Goal: Task Accomplishment & Management: Use online tool/utility

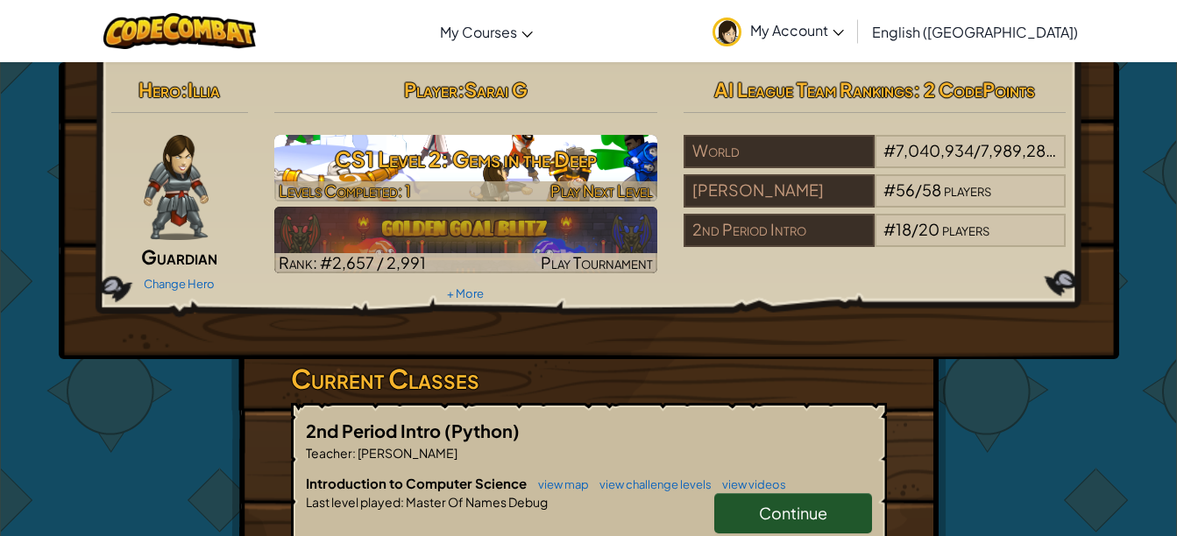
click at [446, 162] on h3 "CS1 Level 2: Gems in the Deep" at bounding box center [465, 158] width 383 height 39
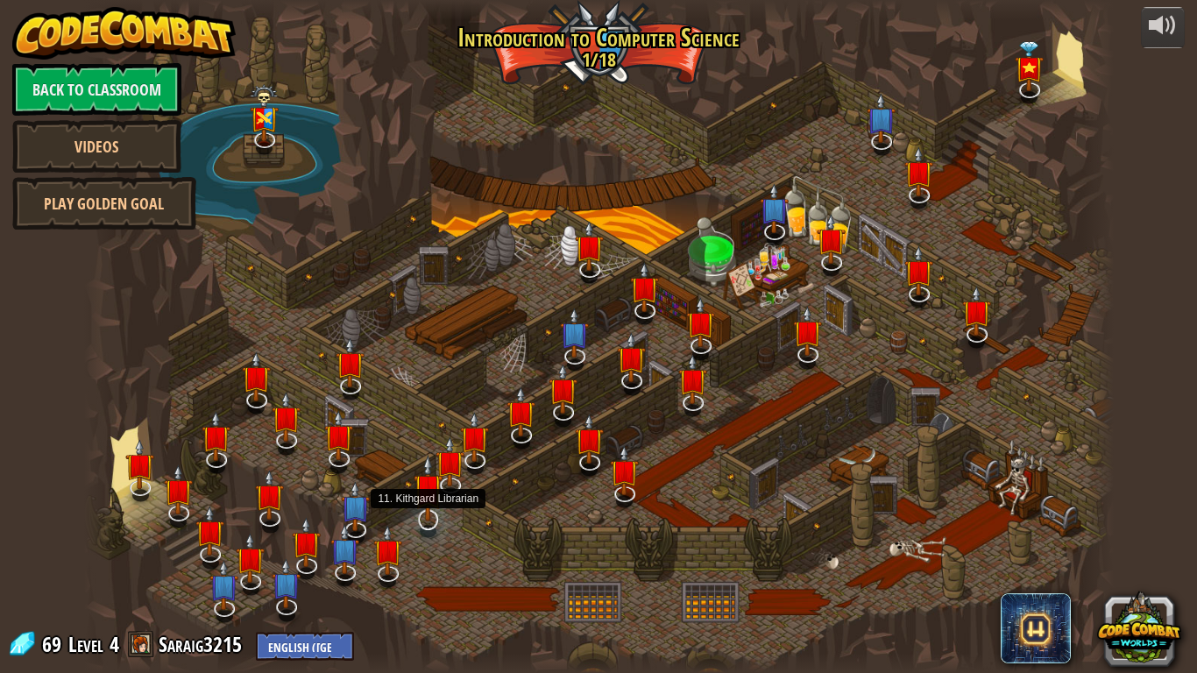
click at [427, 497] on img at bounding box center [428, 488] width 29 height 67
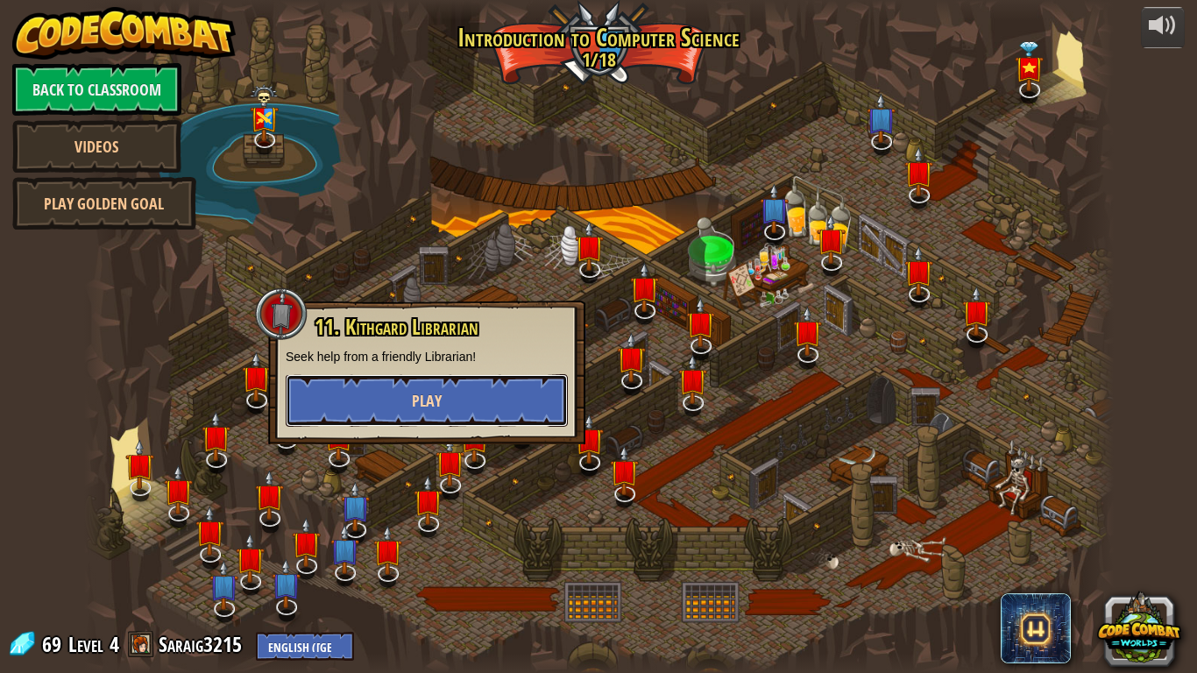
click at [408, 409] on button "Play" at bounding box center [427, 400] width 282 height 53
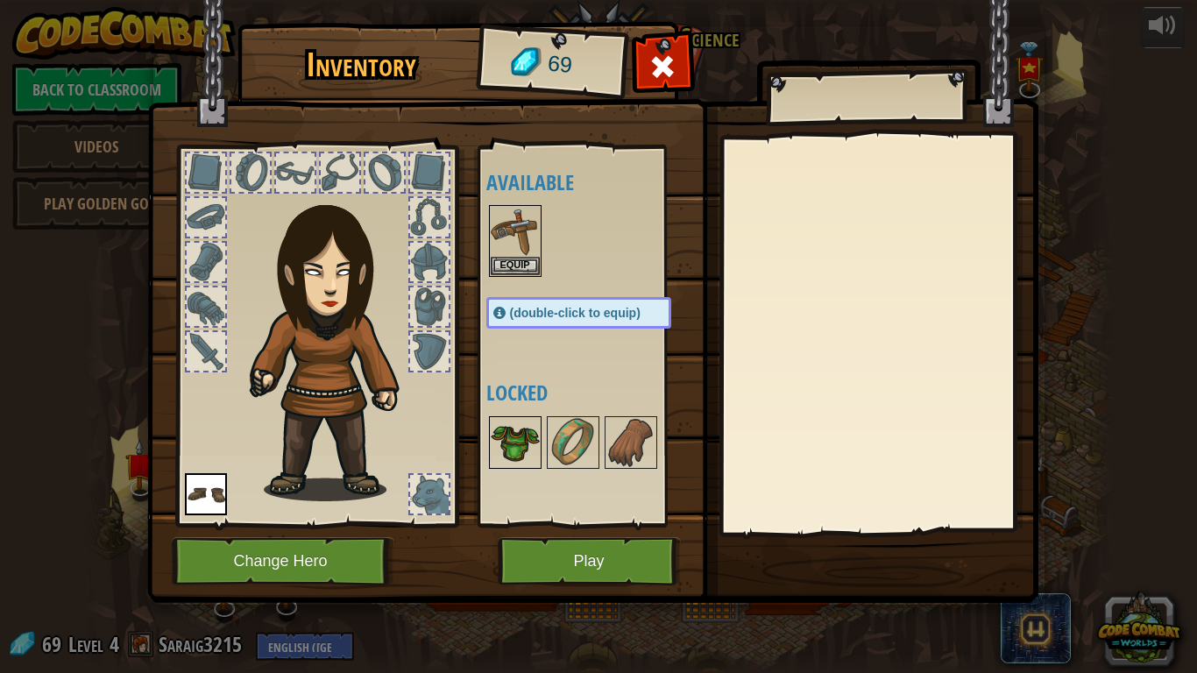
click at [516, 440] on img at bounding box center [515, 442] width 49 height 49
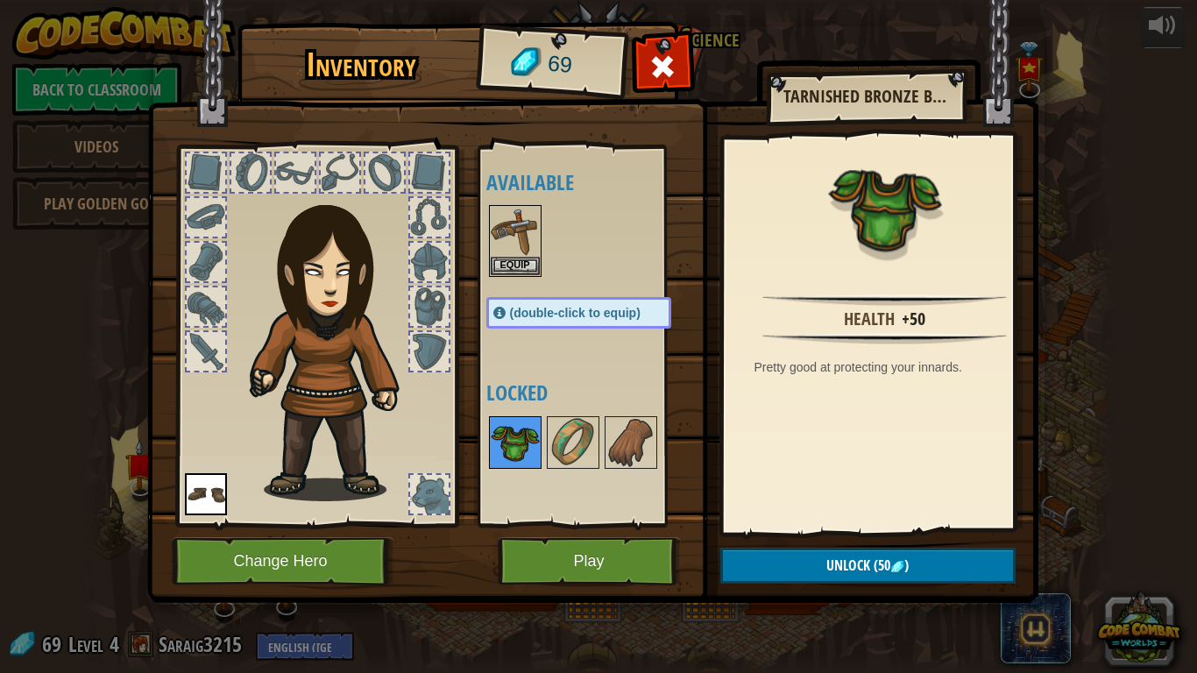
click at [516, 440] on img at bounding box center [515, 442] width 49 height 49
click at [503, 267] on button "Equip" at bounding box center [515, 265] width 49 height 18
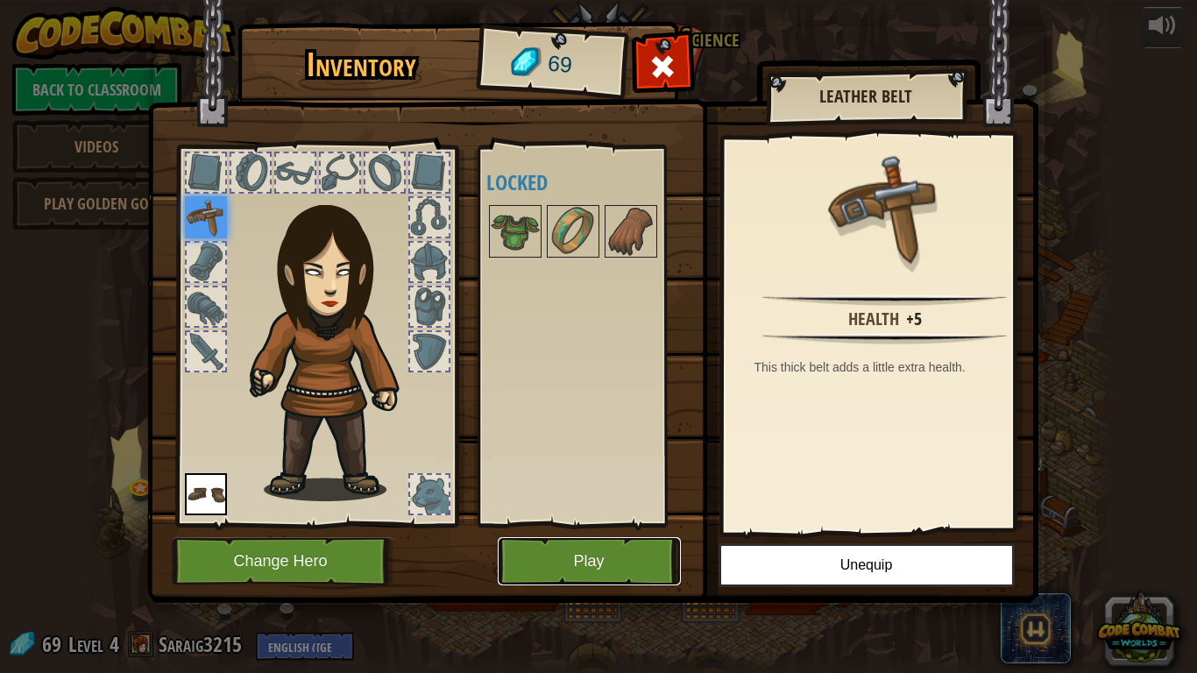
click at [537, 535] on button "Play" at bounding box center [589, 561] width 183 height 48
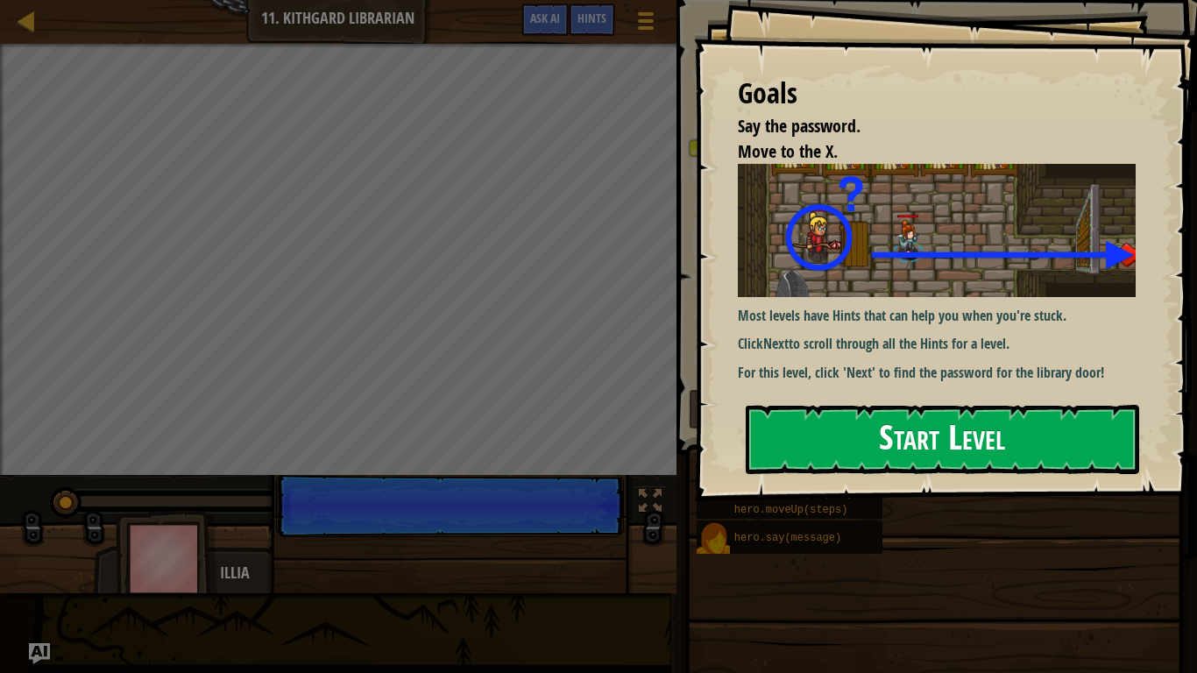
click at [872, 442] on button "Start Level" at bounding box center [942, 439] width 393 height 69
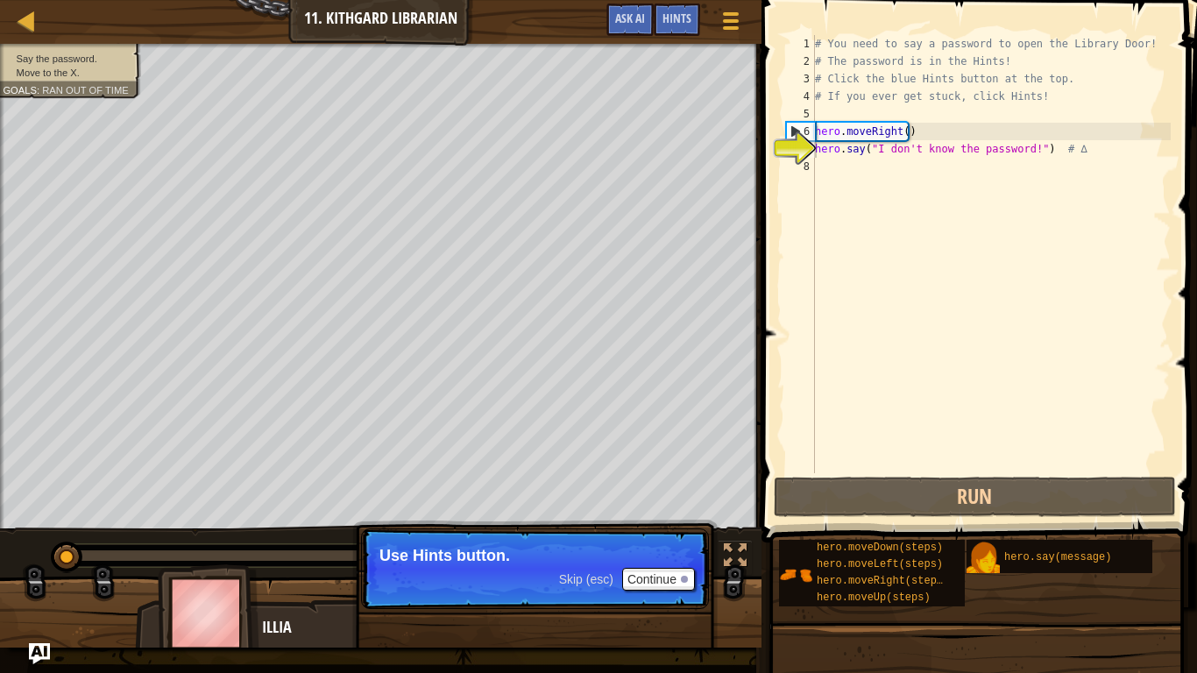
click at [664, 535] on p "Use Hints button." at bounding box center [534, 556] width 311 height 18
click at [661, 535] on p "Use Hints button." at bounding box center [534, 556] width 311 height 18
click at [663, 535] on button "Continue" at bounding box center [658, 579] width 73 height 23
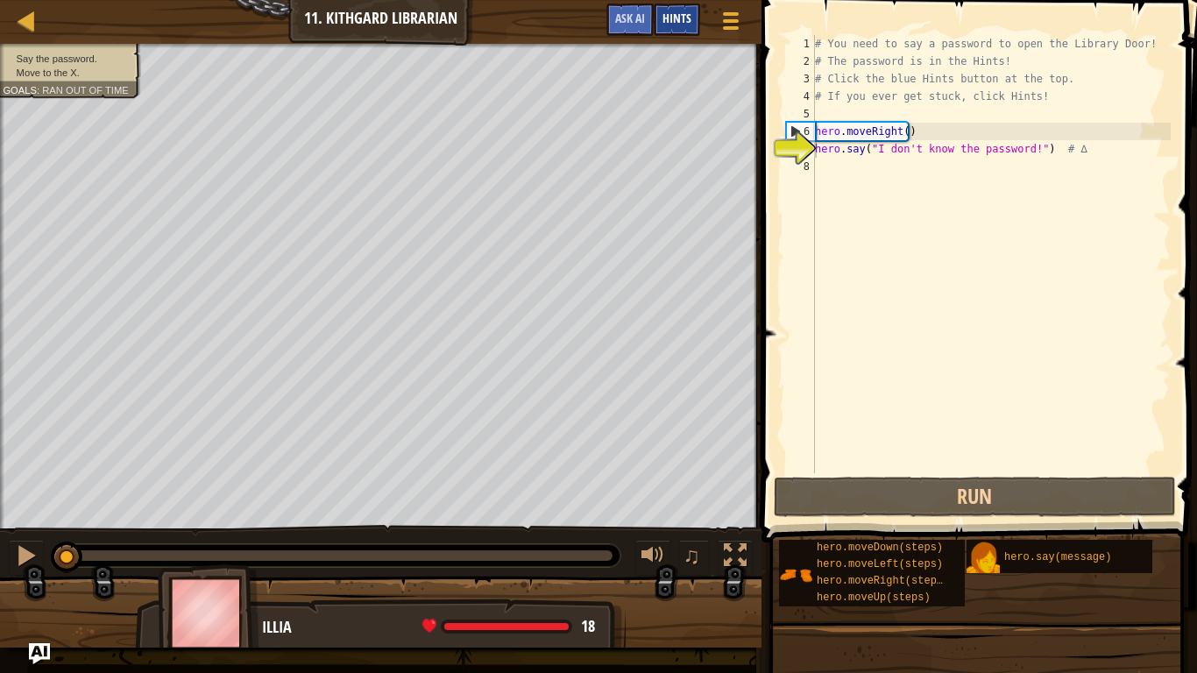
click at [681, 9] on div "Hints" at bounding box center [677, 20] width 46 height 32
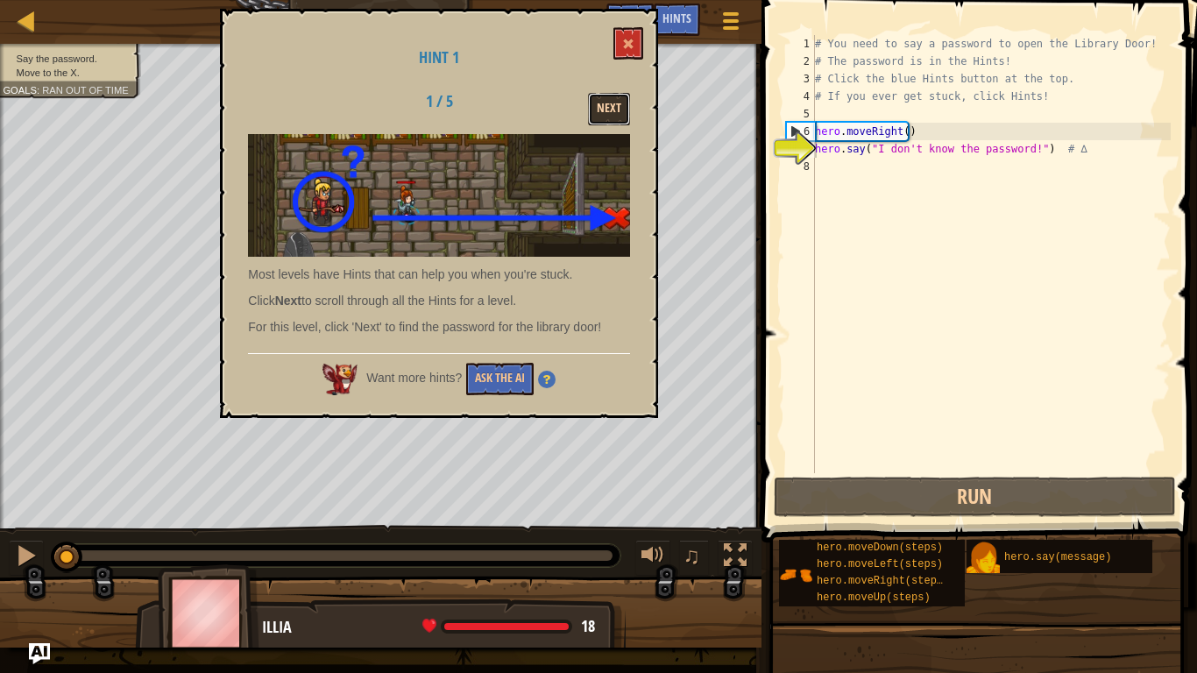
click at [598, 114] on button "Next" at bounding box center [609, 109] width 42 height 32
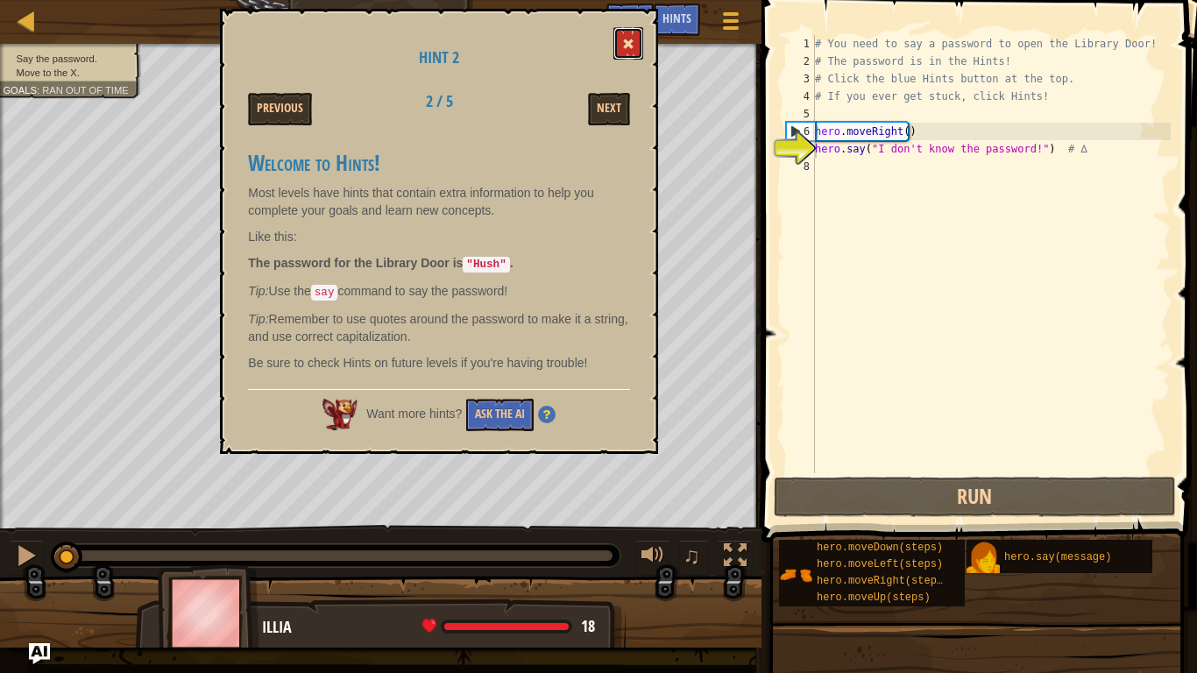
click at [627, 39] on span at bounding box center [628, 44] width 12 height 12
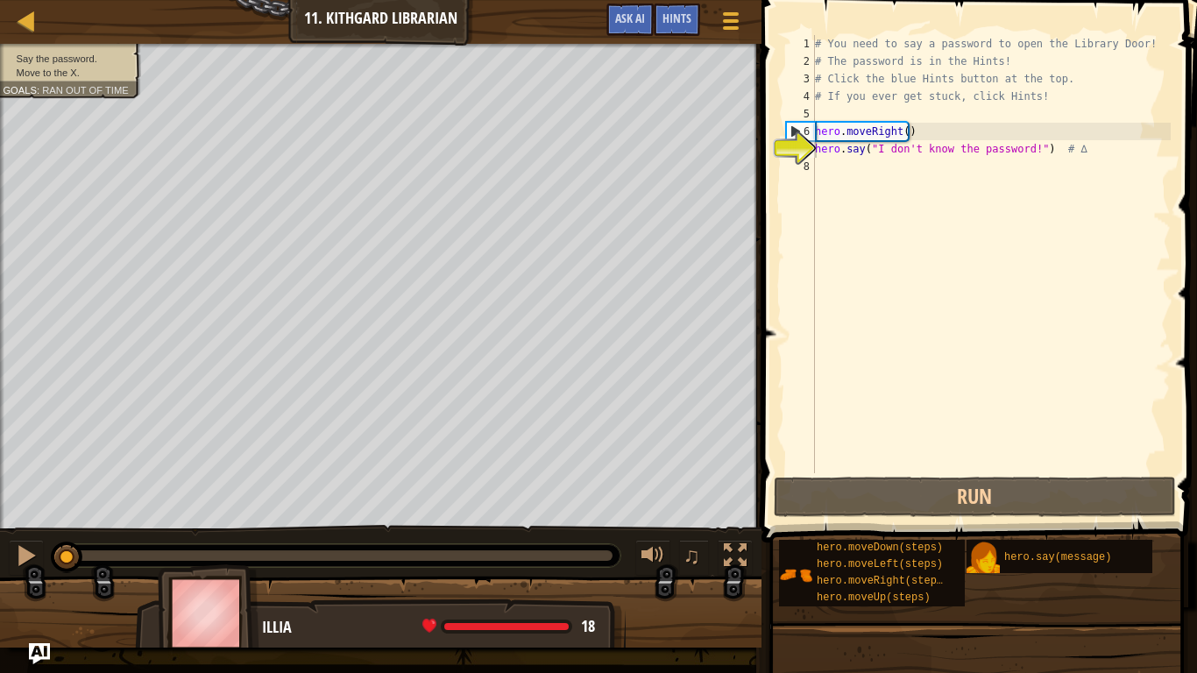
click at [829, 174] on div "# You need to say a password to open the Library Door! # The password is in the…" at bounding box center [990, 271] width 359 height 473
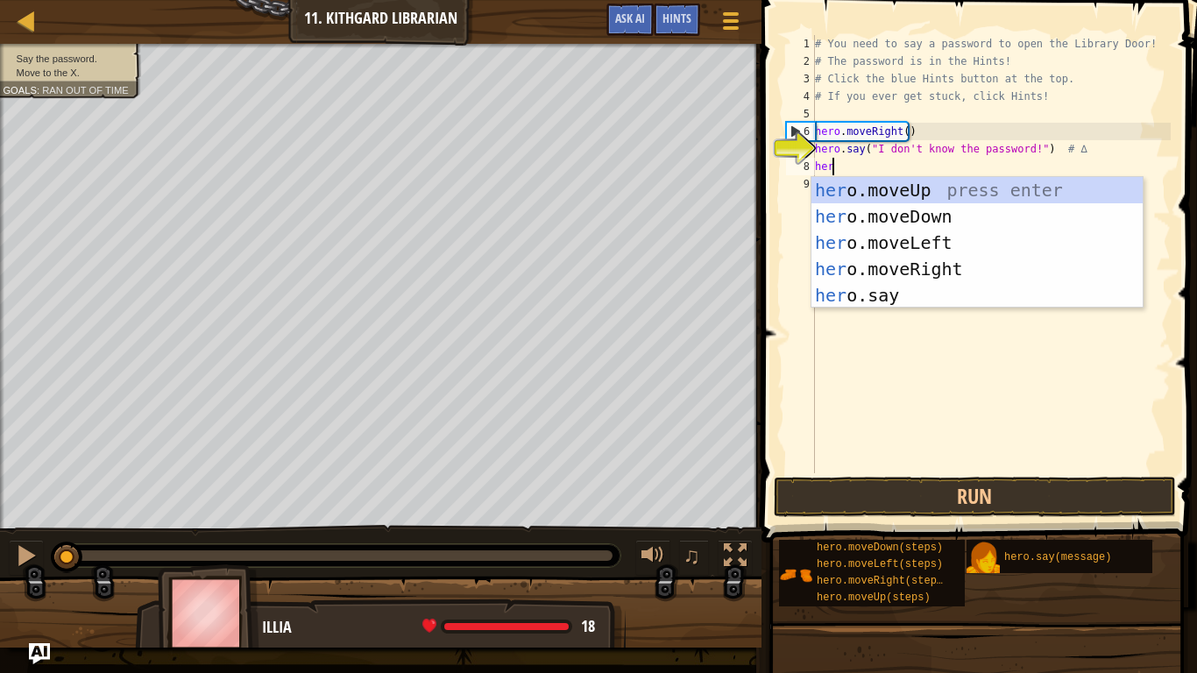
scroll to position [8, 1]
click at [824, 290] on div "hero .moveUp press enter hero .moveDown press enter hero .moveLeft press enter …" at bounding box center [976, 269] width 331 height 184
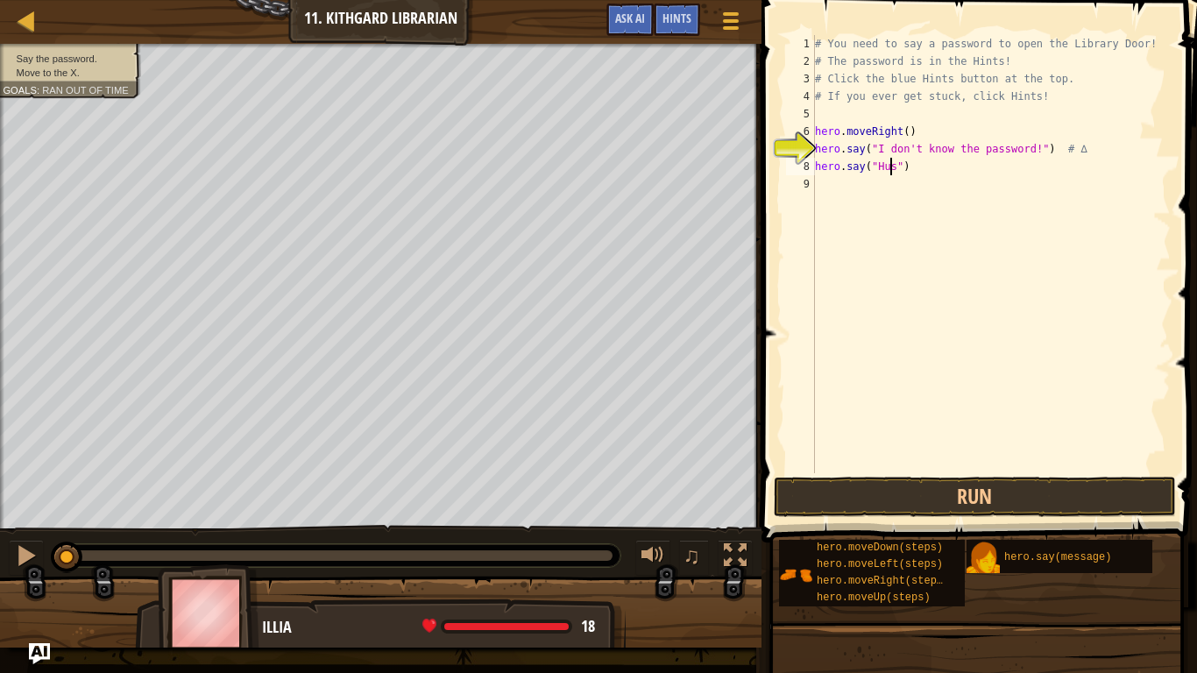
scroll to position [8, 6]
type textarea "hero.say("Hush")"
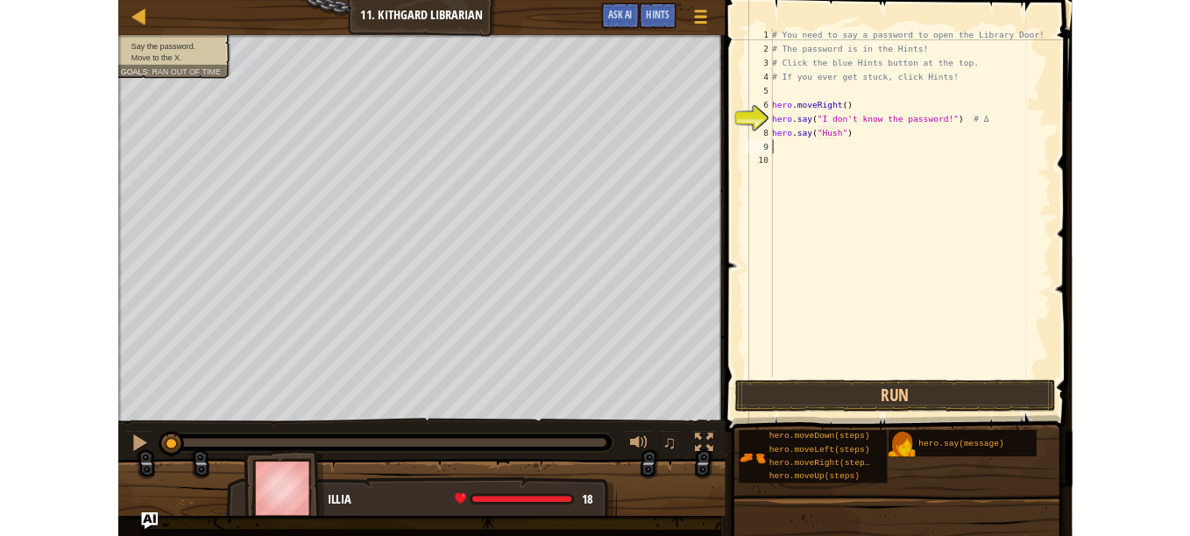
scroll to position [8, 0]
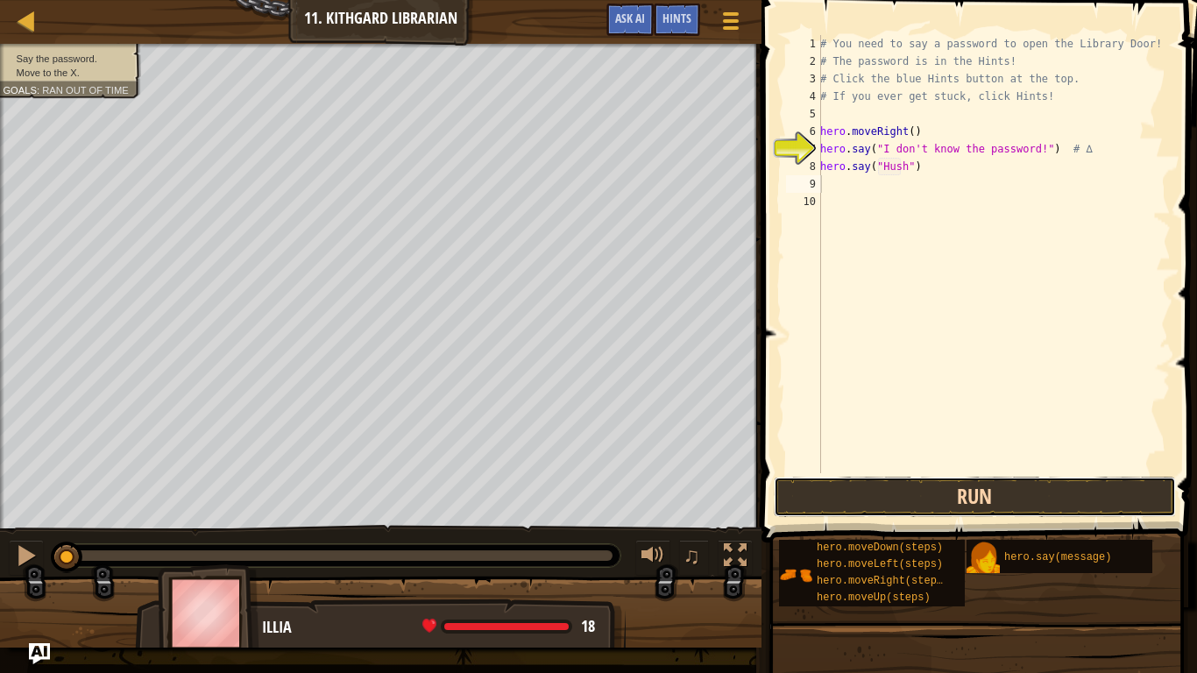
click at [831, 500] on button "Run" at bounding box center [975, 497] width 402 height 40
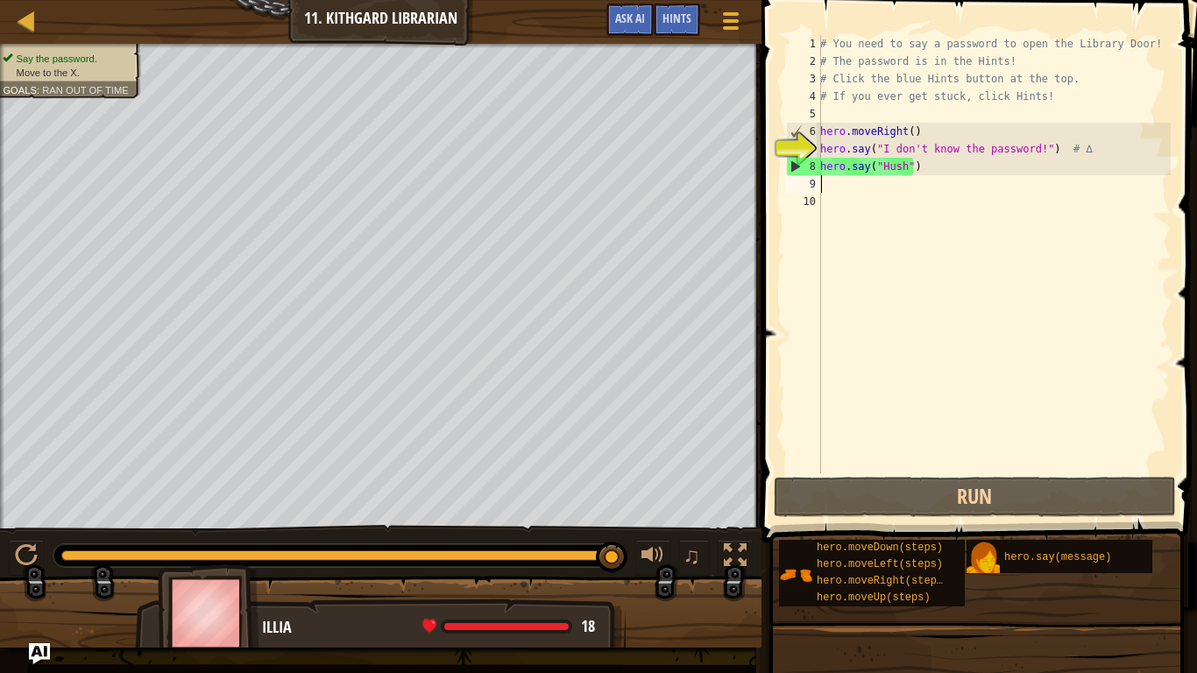
type textarea "he"
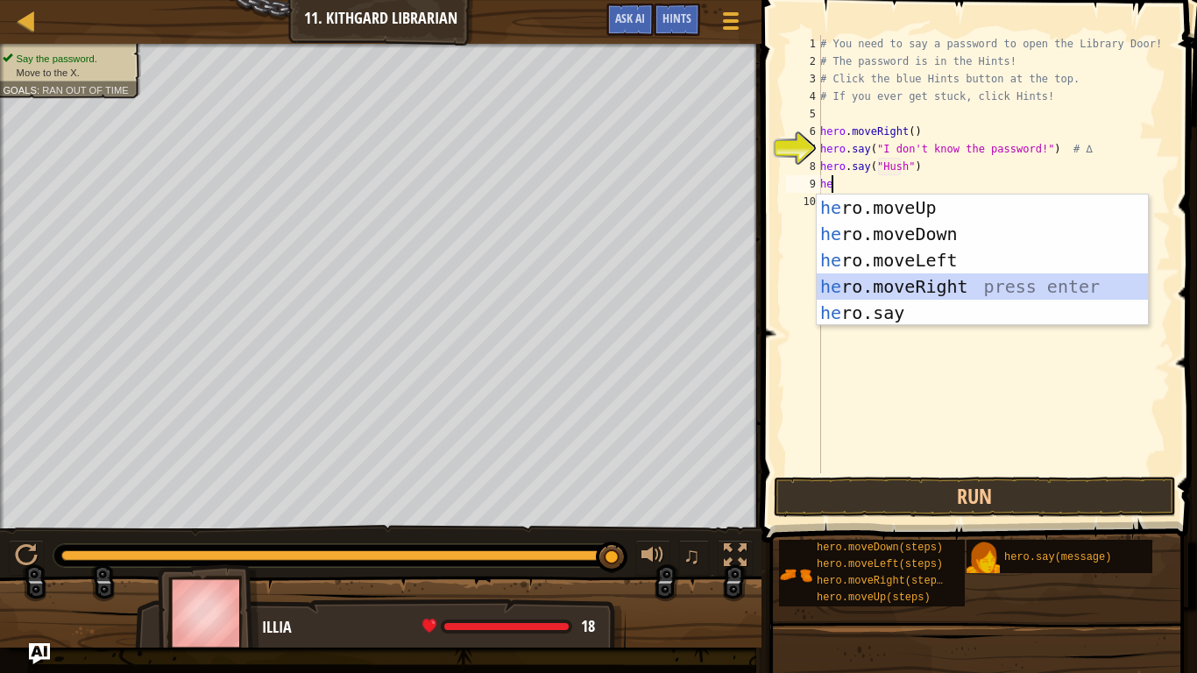
click at [894, 277] on div "he ro.moveUp press enter he ro.moveDown press enter he ro.moveLeft press enter …" at bounding box center [982, 287] width 331 height 184
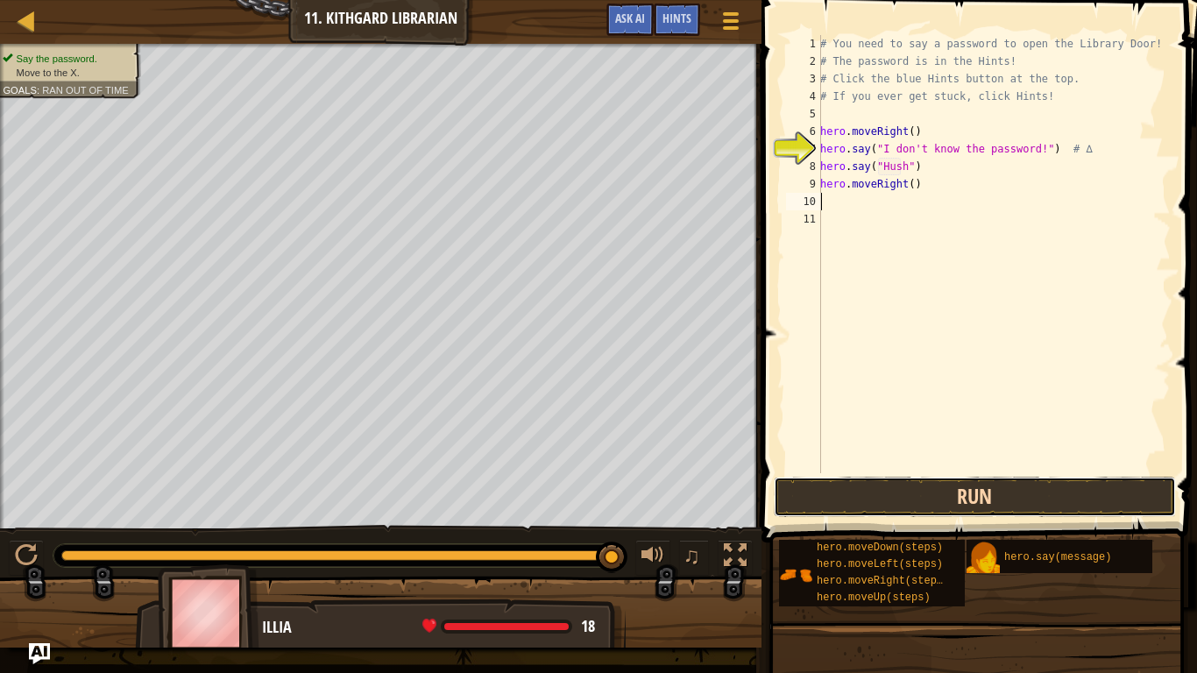
click at [829, 487] on button "Run" at bounding box center [975, 497] width 402 height 40
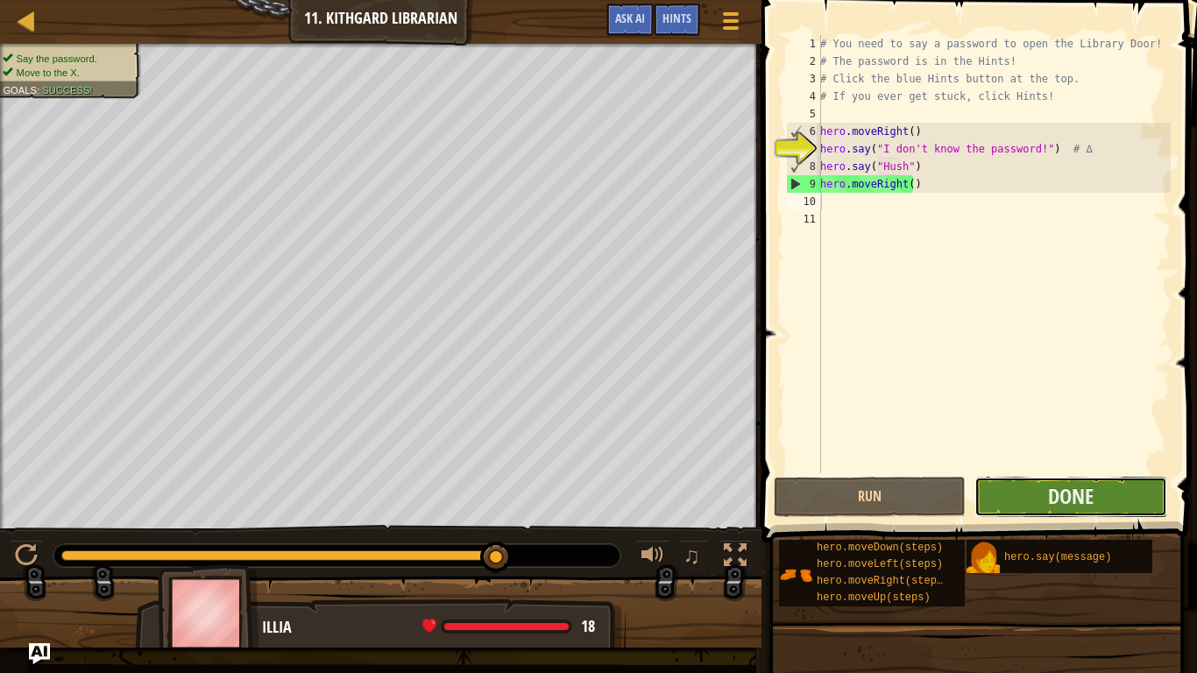
click at [1043, 510] on button "Done" at bounding box center [1070, 497] width 192 height 40
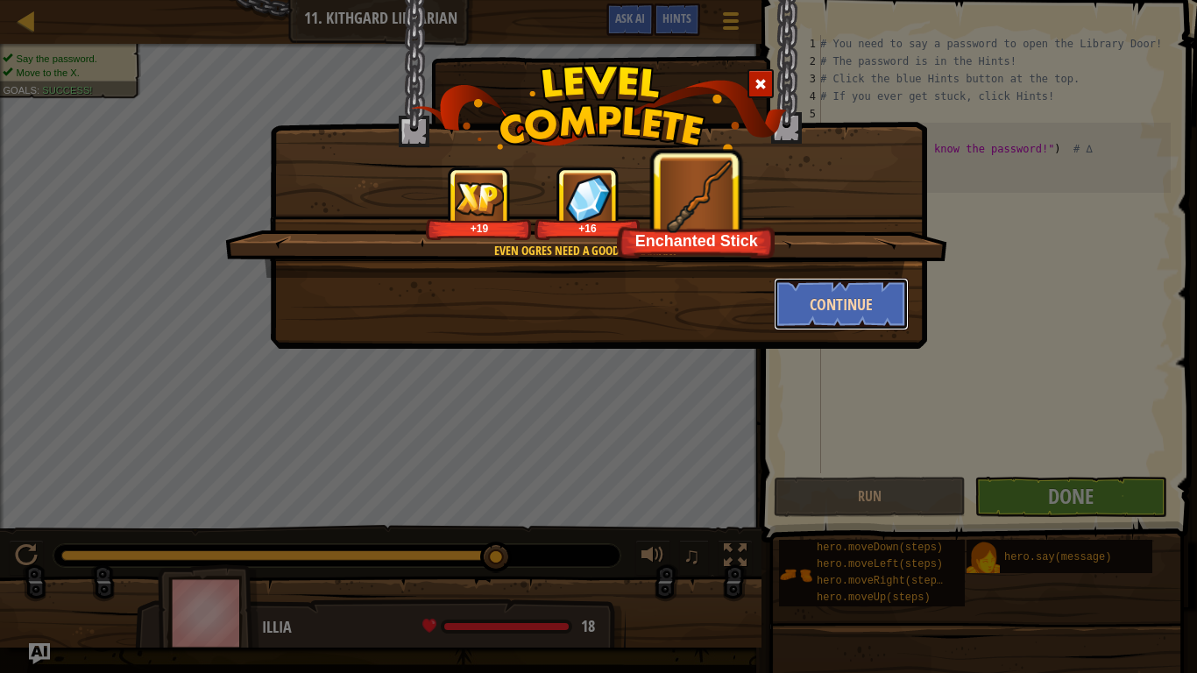
click at [832, 301] on button "Continue" at bounding box center [842, 304] width 136 height 53
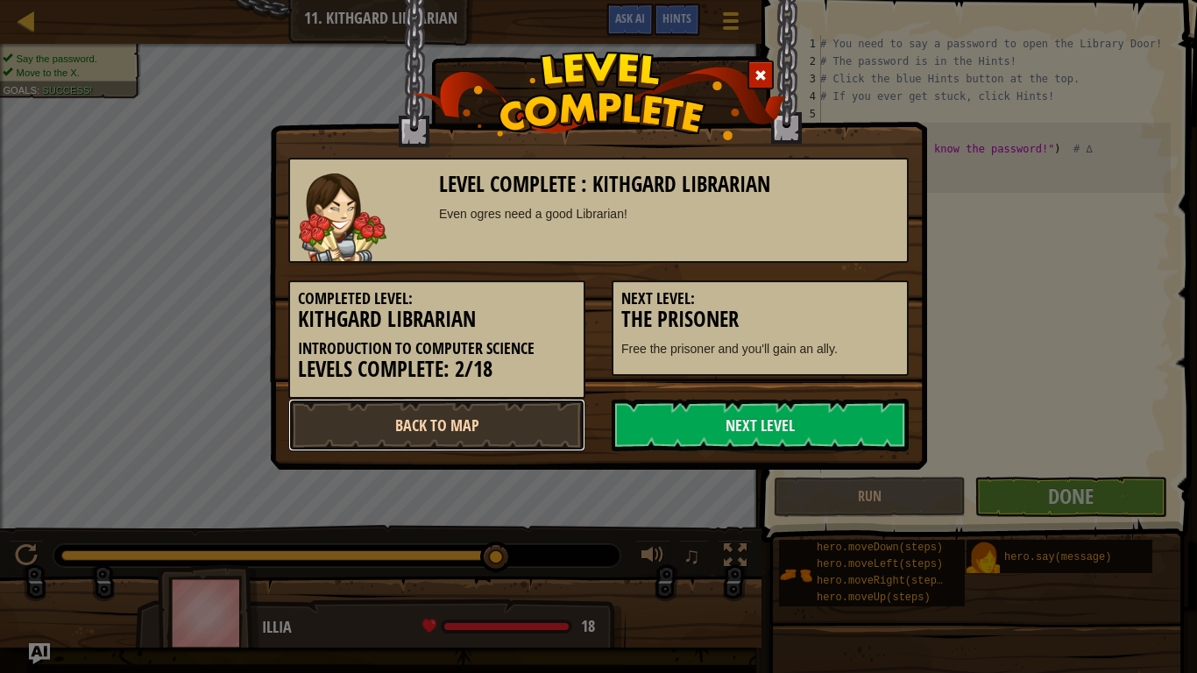
click at [424, 435] on link "Back to Map" at bounding box center [436, 425] width 297 height 53
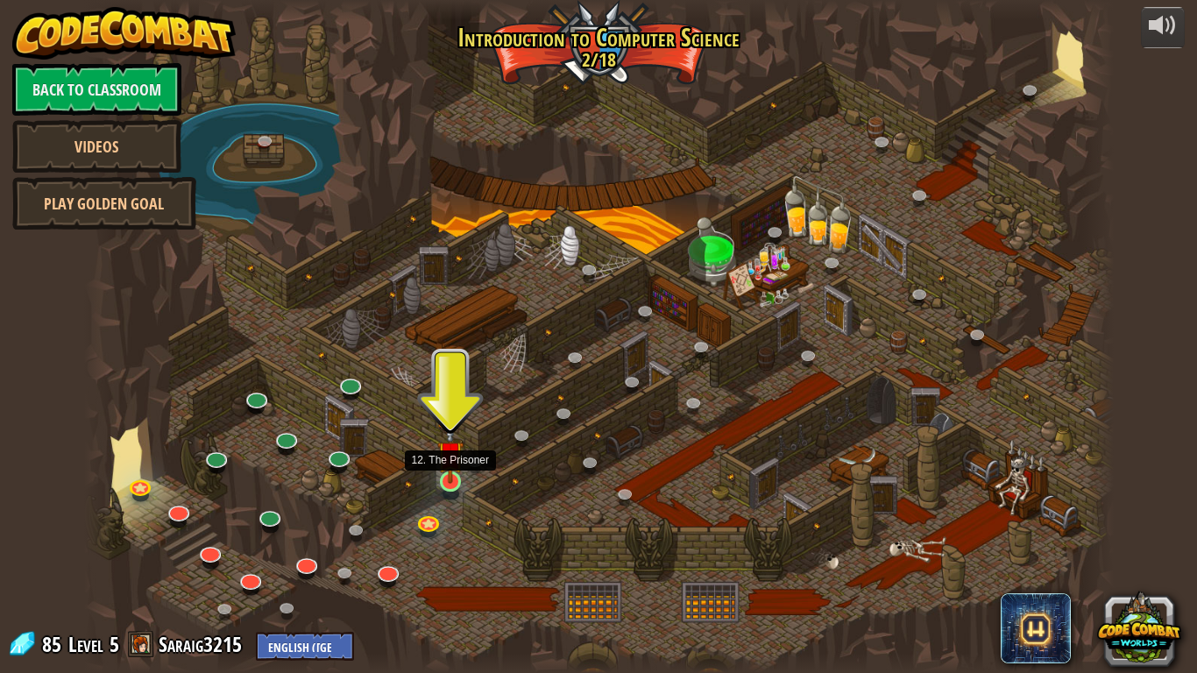
click at [446, 476] on img at bounding box center [450, 454] width 26 height 60
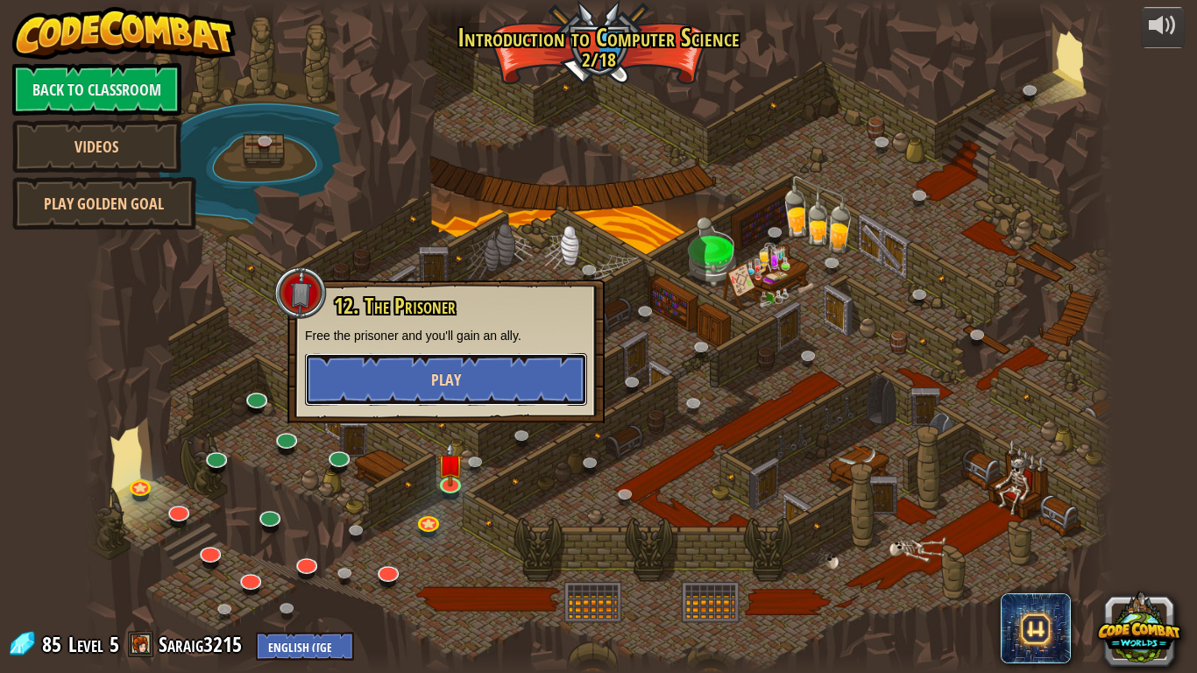
click at [466, 379] on button "Play" at bounding box center [446, 379] width 282 height 53
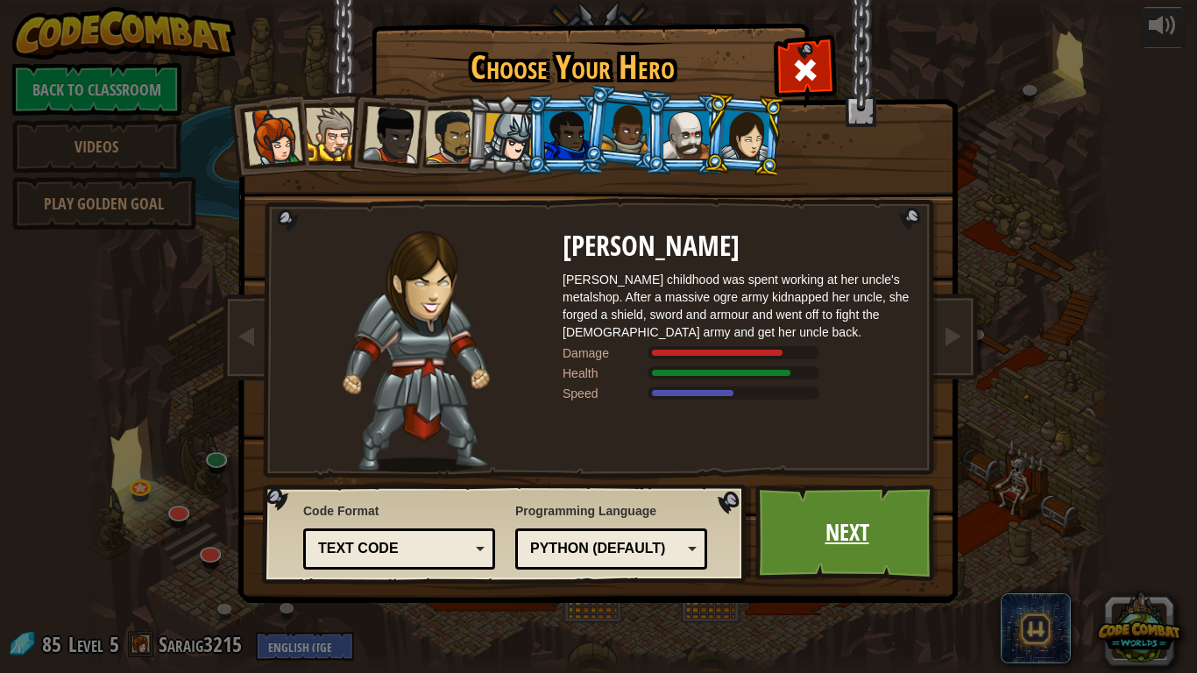
click at [832, 520] on link "Next" at bounding box center [846, 533] width 183 height 96
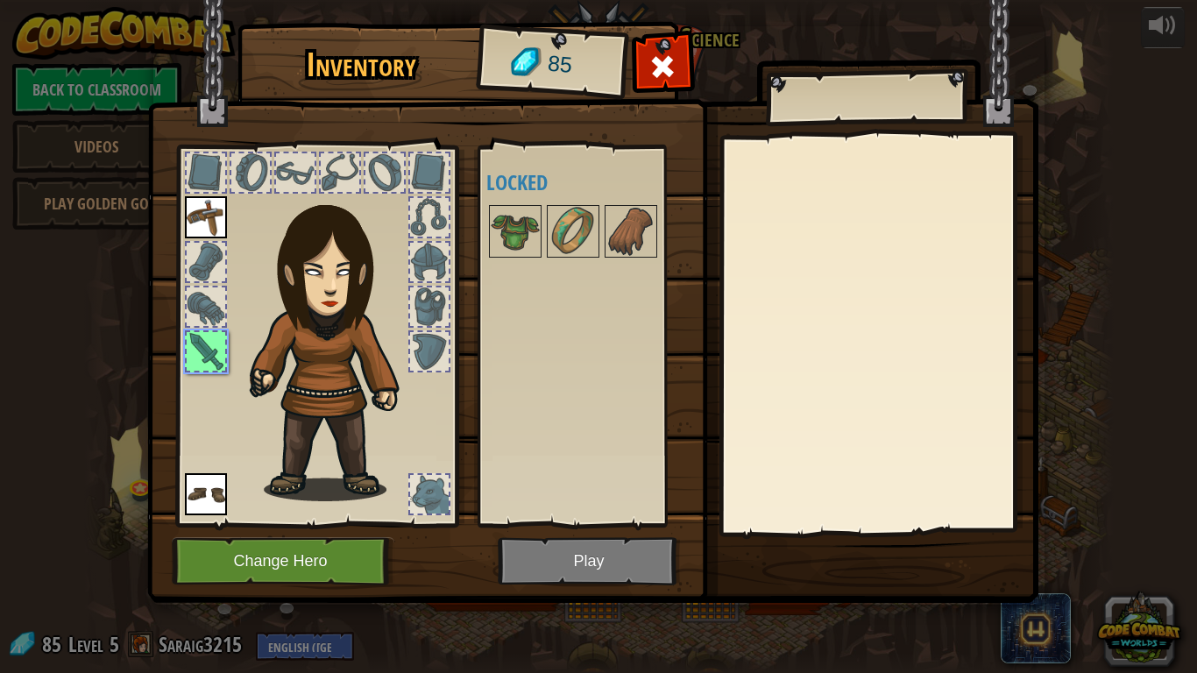
click at [204, 345] on div at bounding box center [206, 351] width 39 height 39
click at [211, 488] on img at bounding box center [206, 494] width 42 height 42
click at [214, 195] on img at bounding box center [324, 319] width 266 height 360
click at [209, 403] on div at bounding box center [316, 331] width 289 height 394
click at [558, 535] on img at bounding box center [592, 285] width 891 height 636
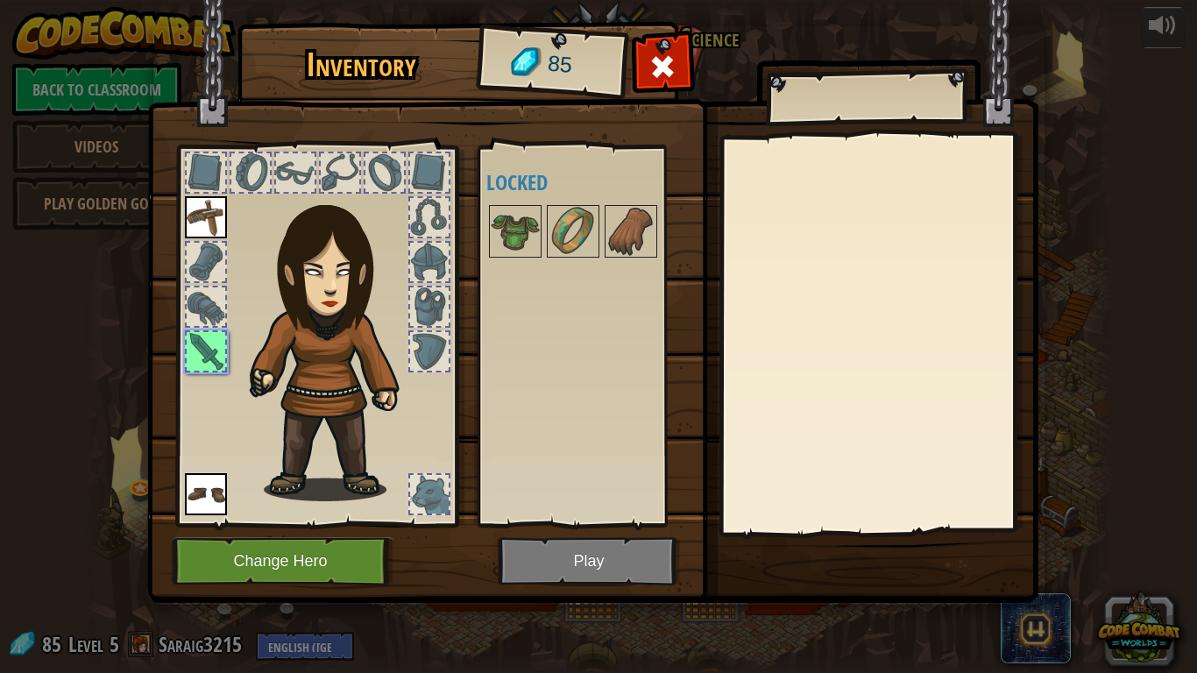
click at [558, 535] on img at bounding box center [592, 285] width 891 height 636
click at [335, 535] on button "Change Hero" at bounding box center [283, 561] width 223 height 48
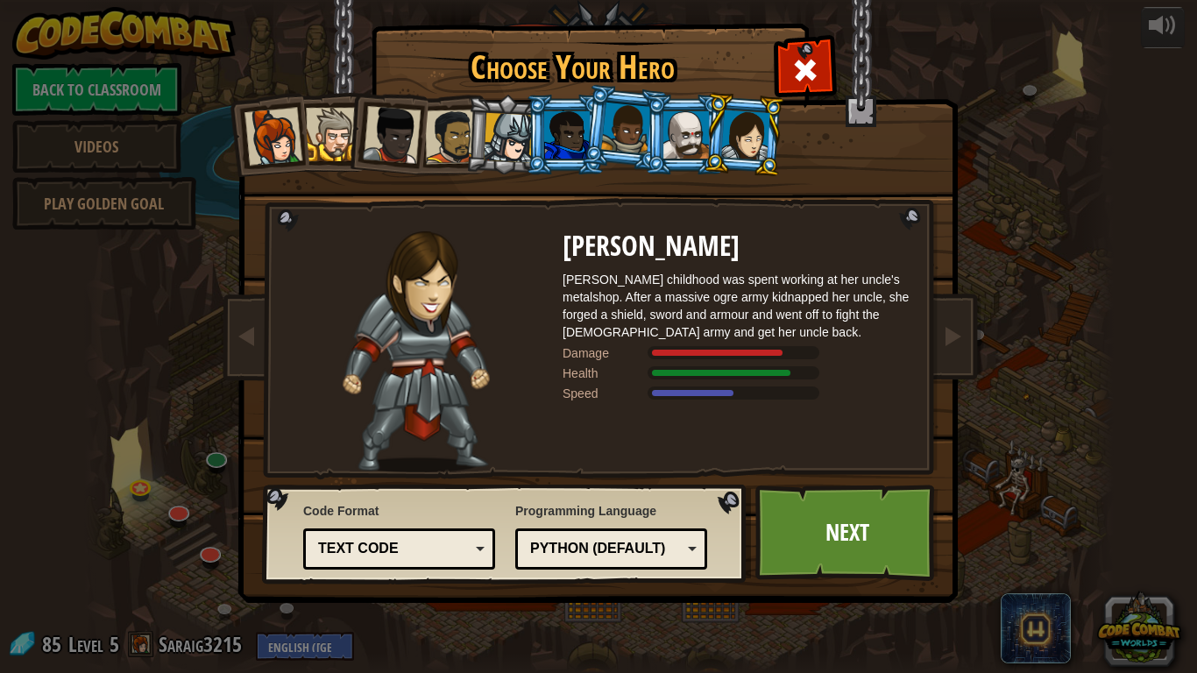
click at [284, 131] on div at bounding box center [273, 137] width 58 height 58
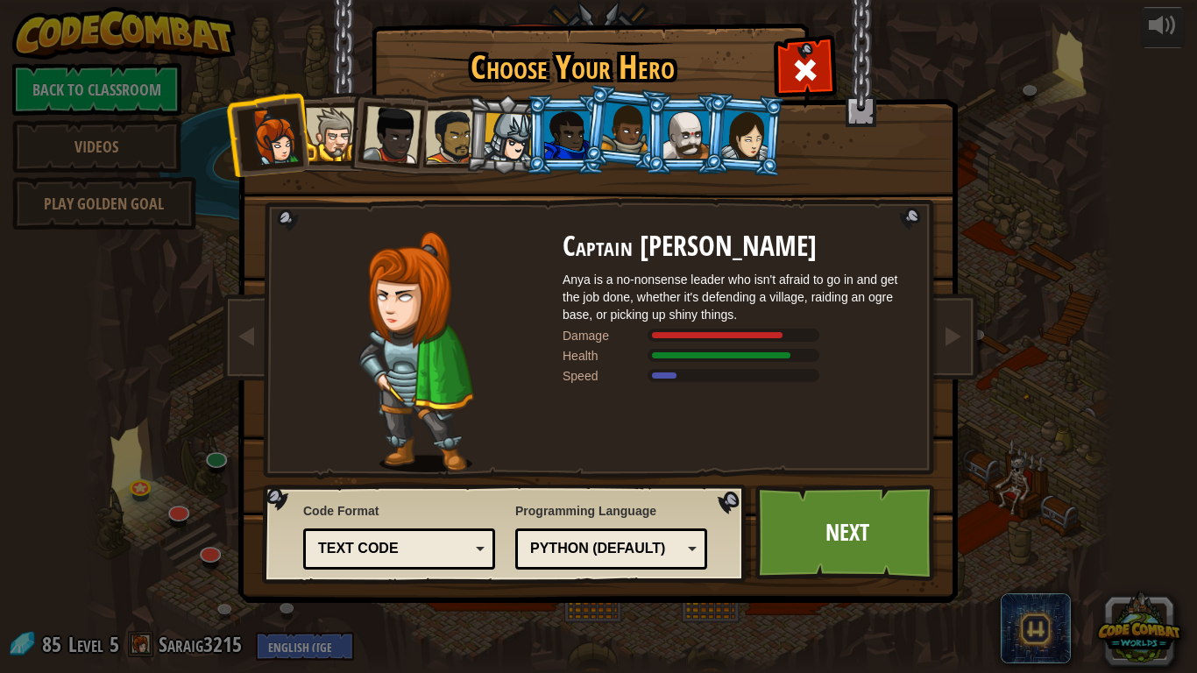
click at [731, 132] on div at bounding box center [745, 135] width 49 height 50
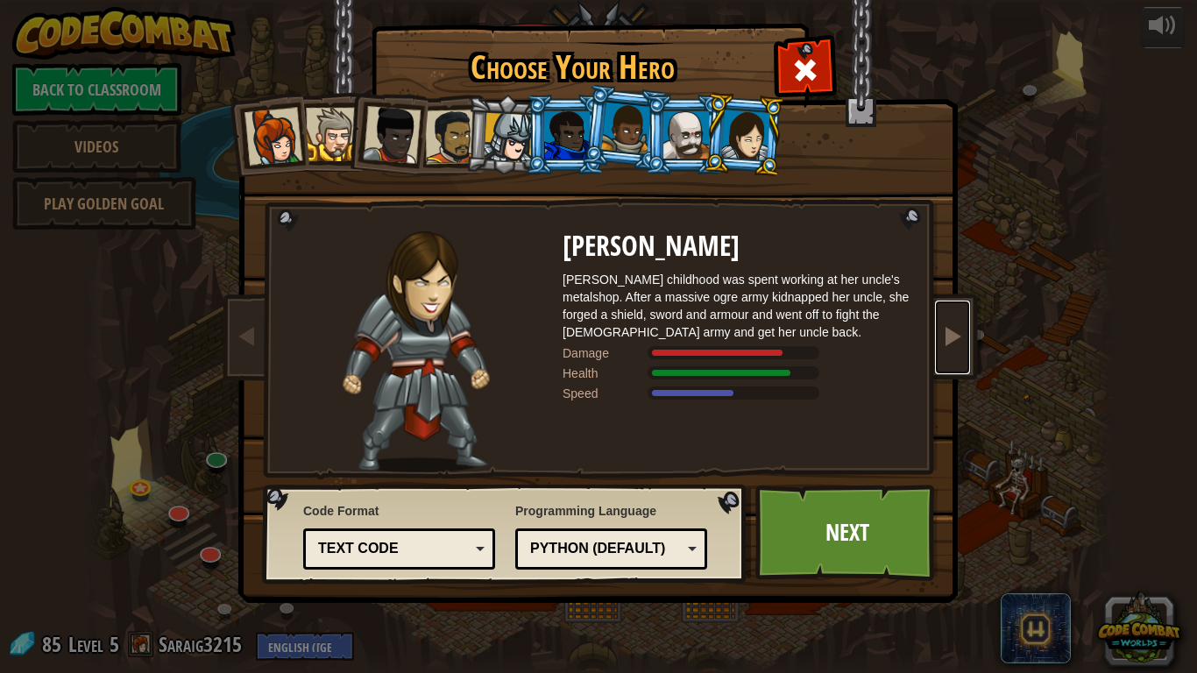
click at [960, 332] on span at bounding box center [952, 335] width 21 height 21
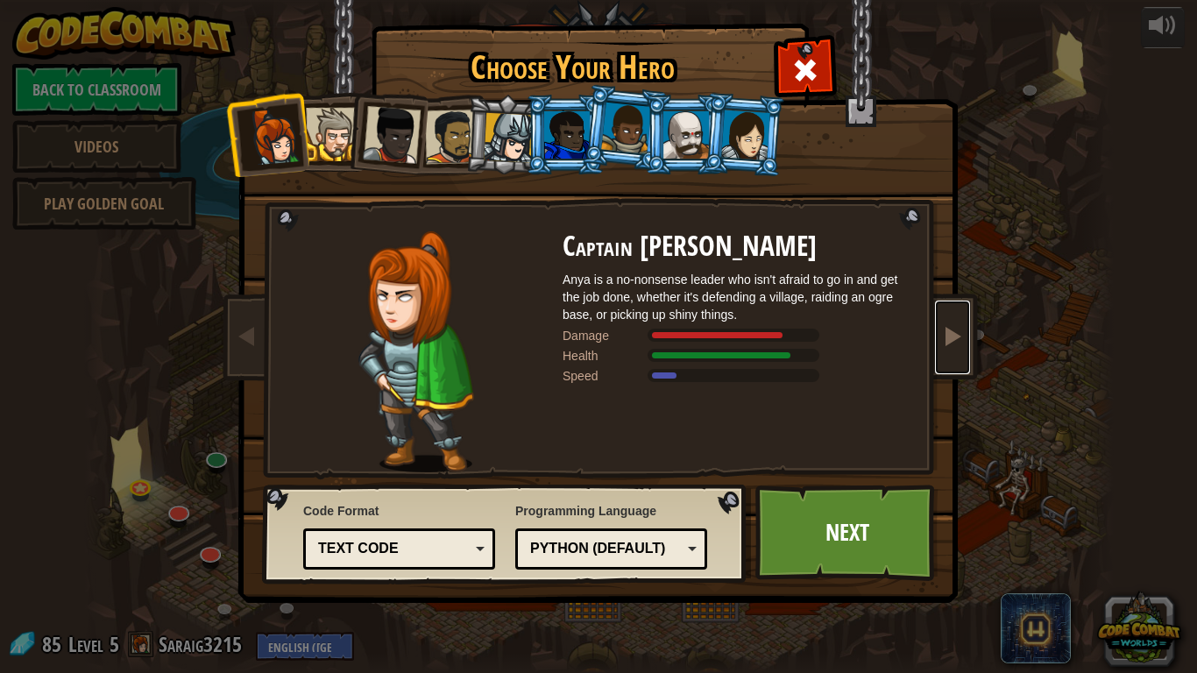
click at [960, 334] on span at bounding box center [952, 335] width 21 height 21
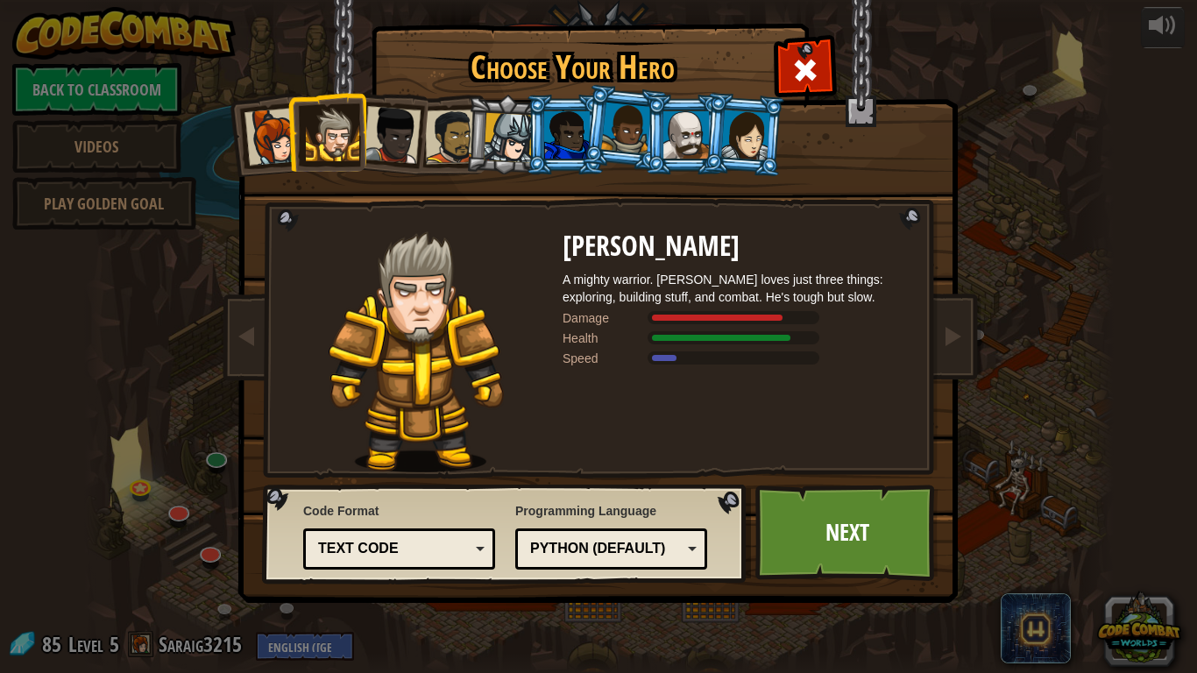
click at [579, 113] on div at bounding box center [567, 134] width 46 height 47
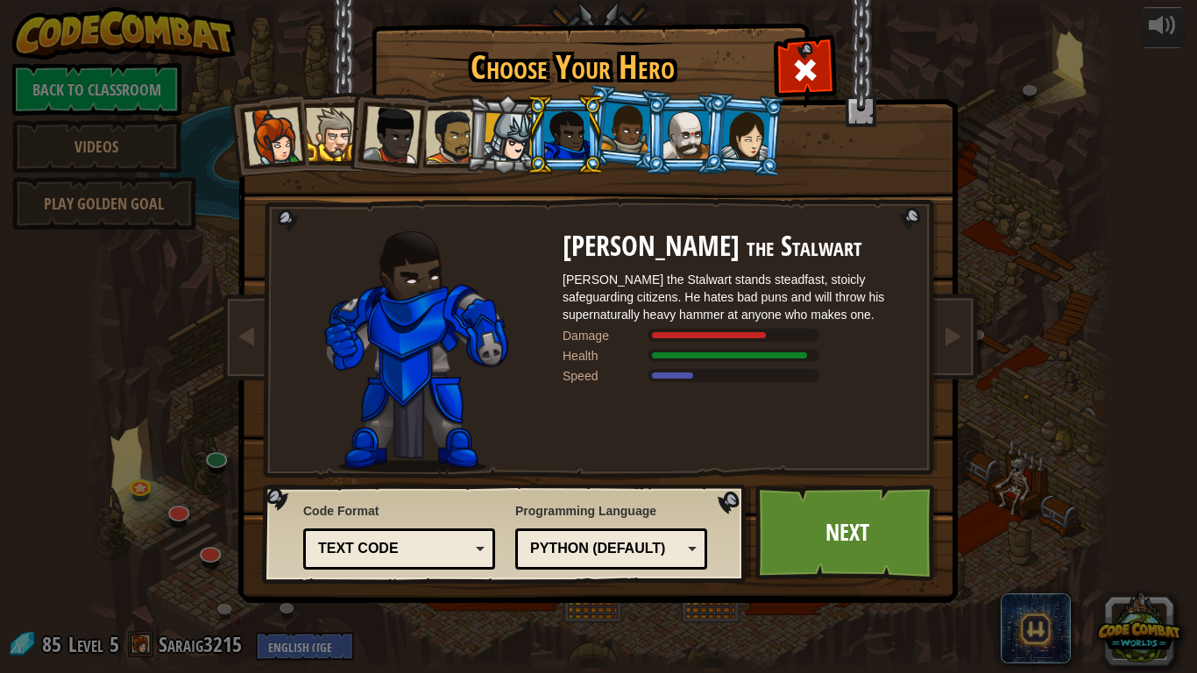
click at [383, 137] on div at bounding box center [392, 135] width 58 height 58
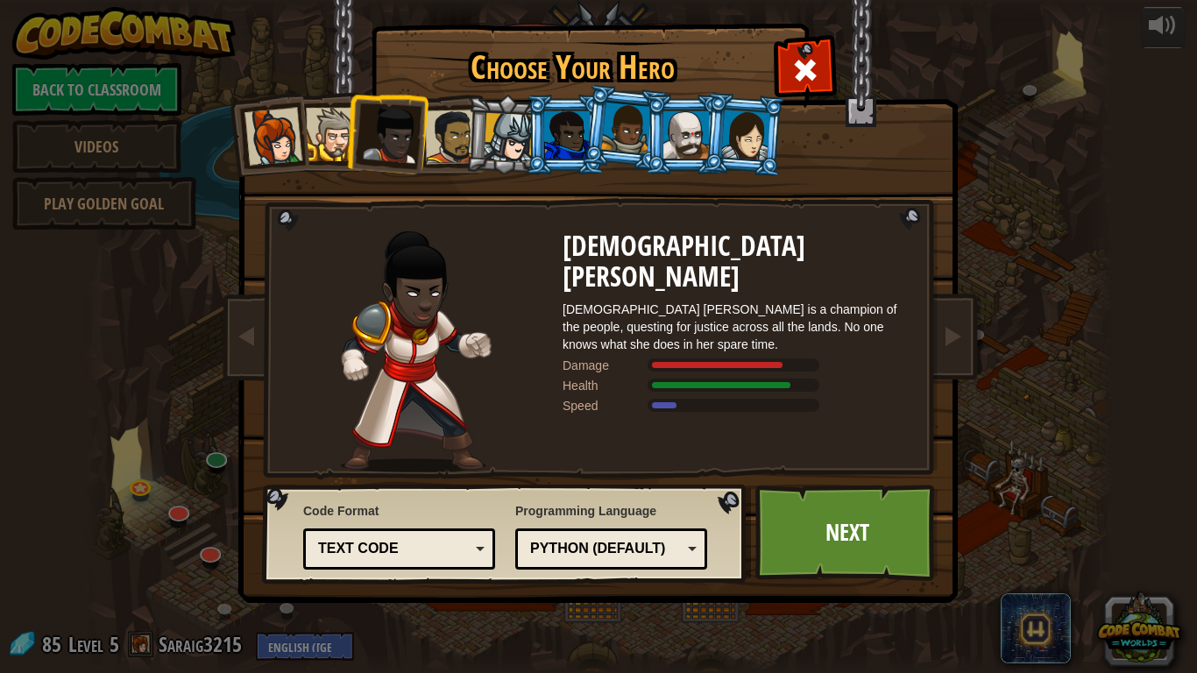
click at [588, 127] on li at bounding box center [624, 128] width 87 height 88
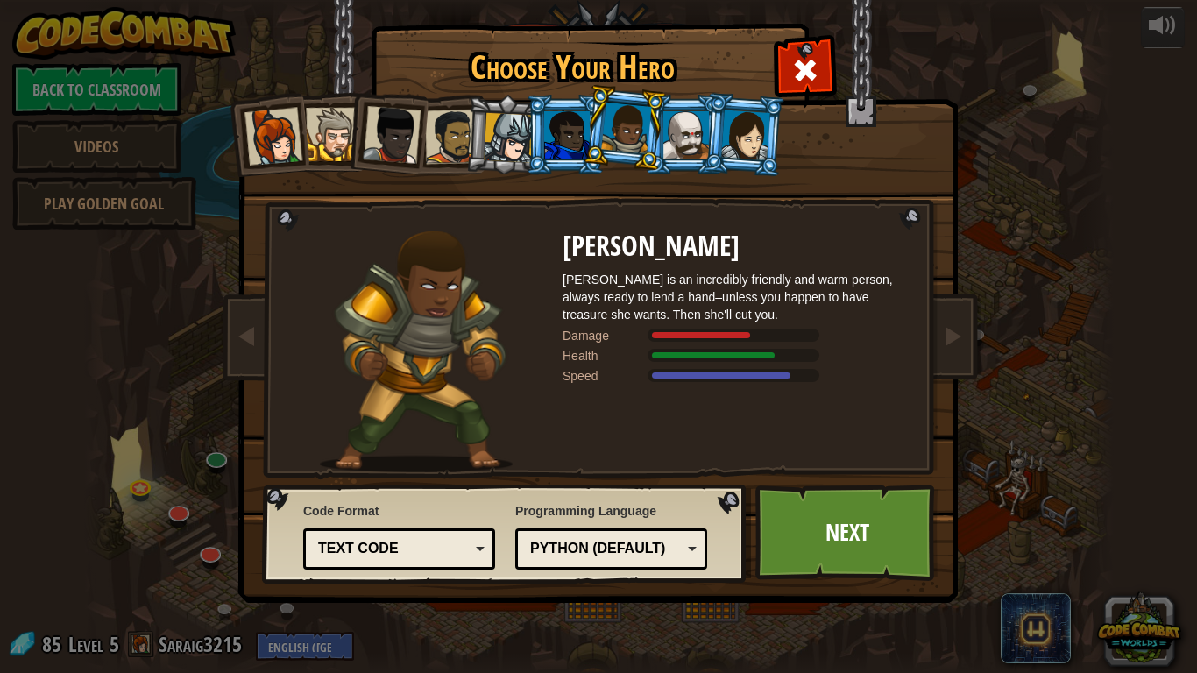
click at [744, 143] on div at bounding box center [745, 135] width 49 height 50
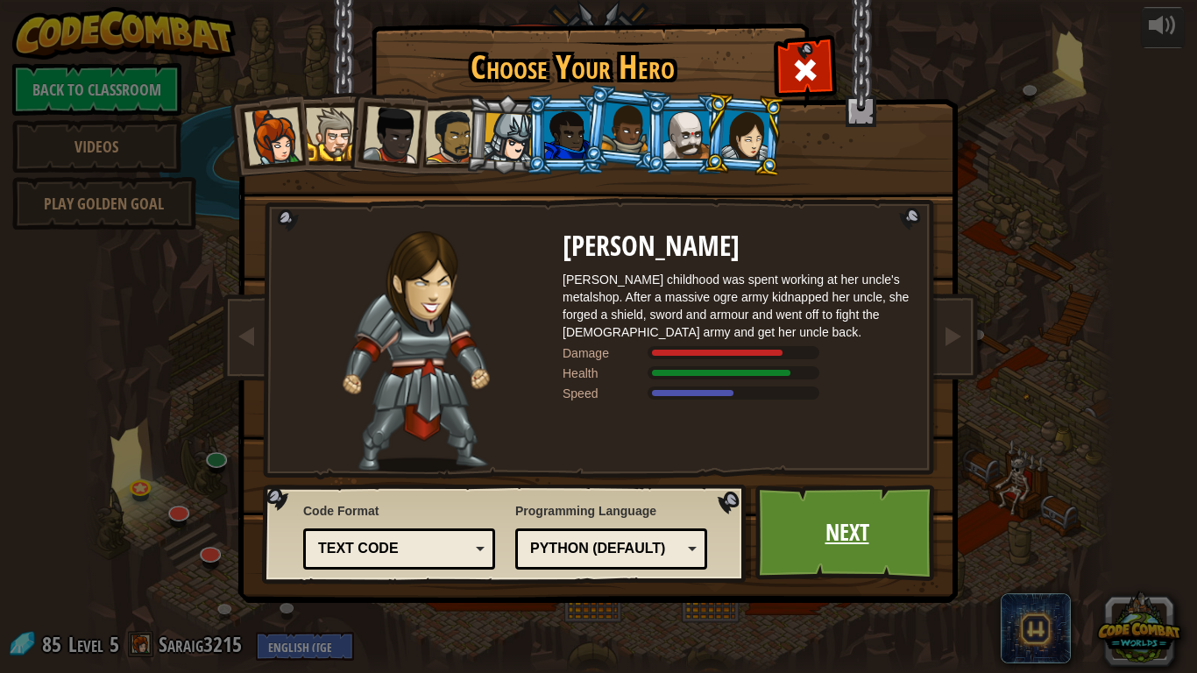
click at [827, 535] on link "Next" at bounding box center [846, 533] width 183 height 96
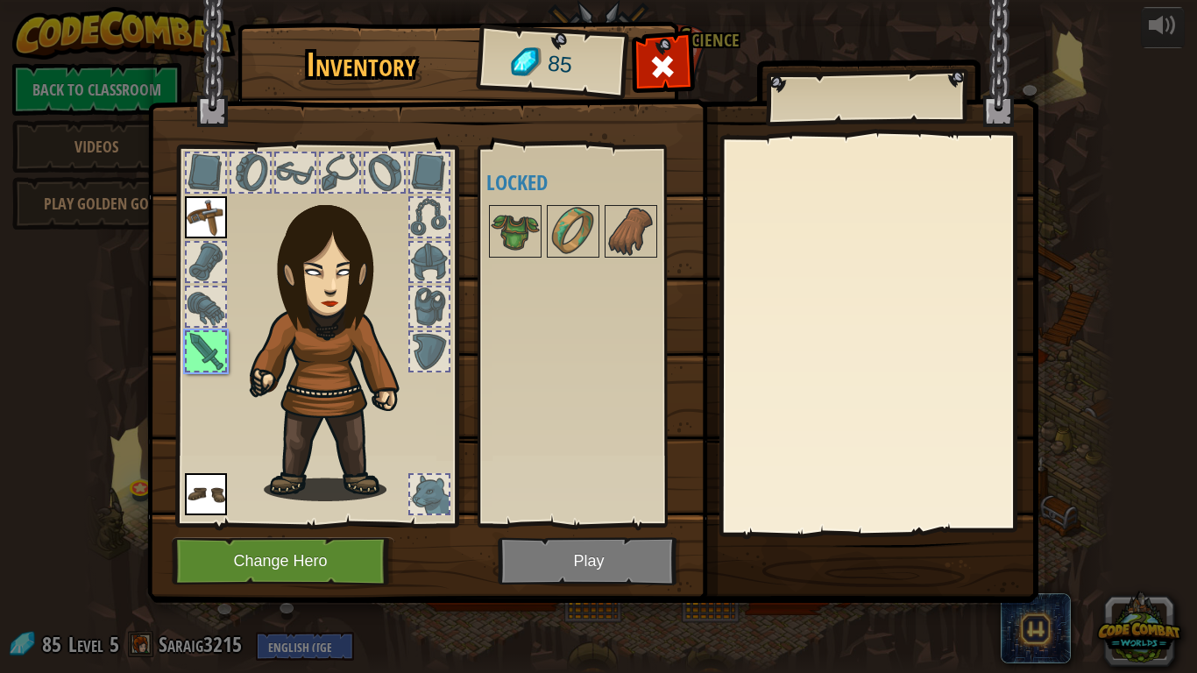
click at [596, 535] on img at bounding box center [592, 285] width 891 height 636
click at [219, 338] on div at bounding box center [206, 351] width 39 height 39
click at [656, 53] on span at bounding box center [662, 67] width 28 height 28
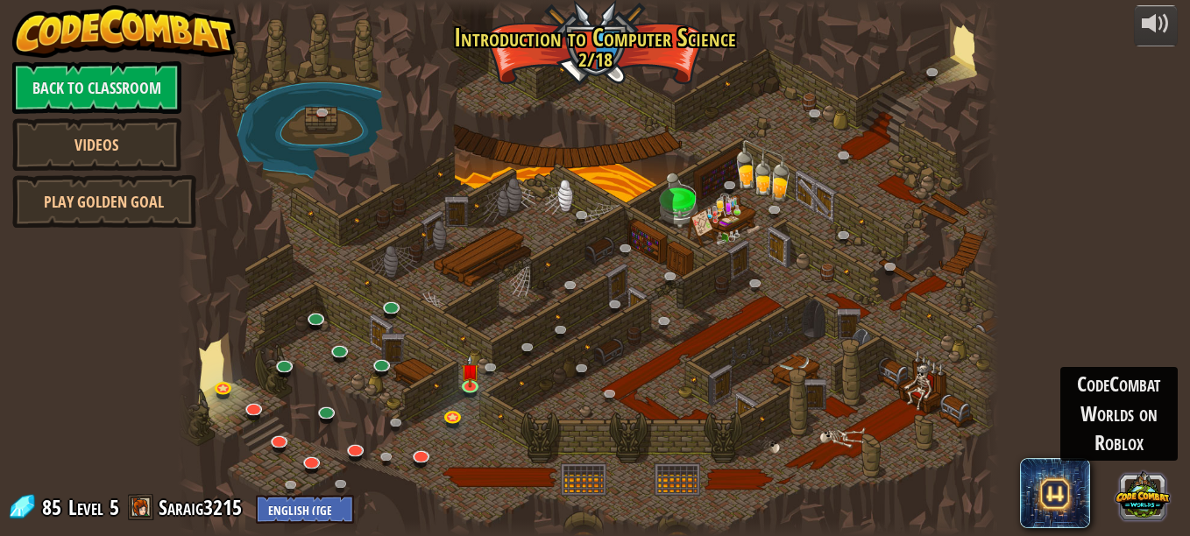
click at [1154, 496] on button at bounding box center [1143, 495] width 54 height 54
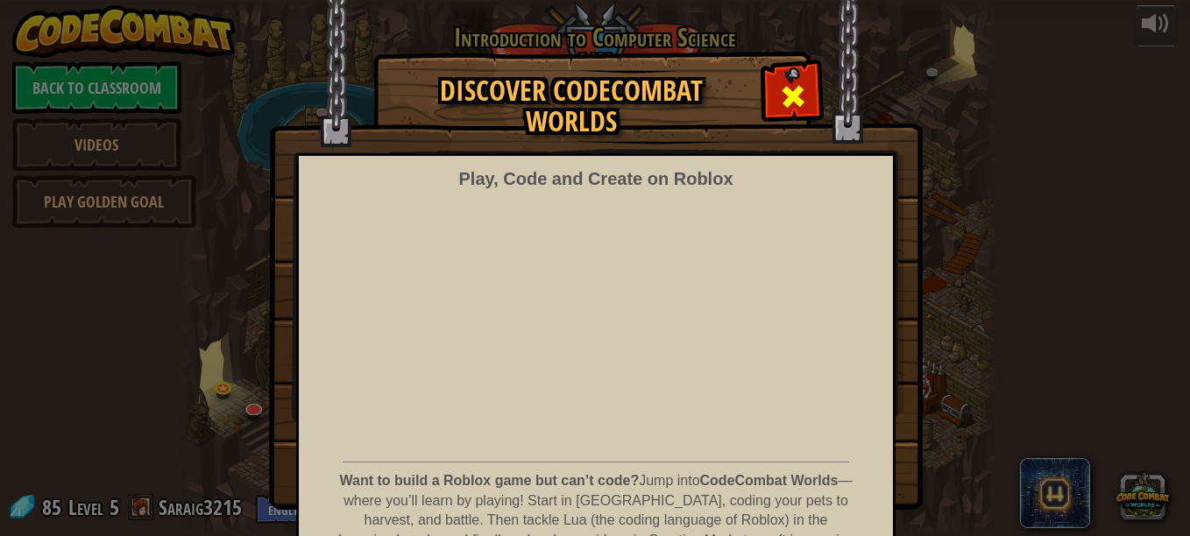
click at [779, 103] on span at bounding box center [793, 96] width 28 height 28
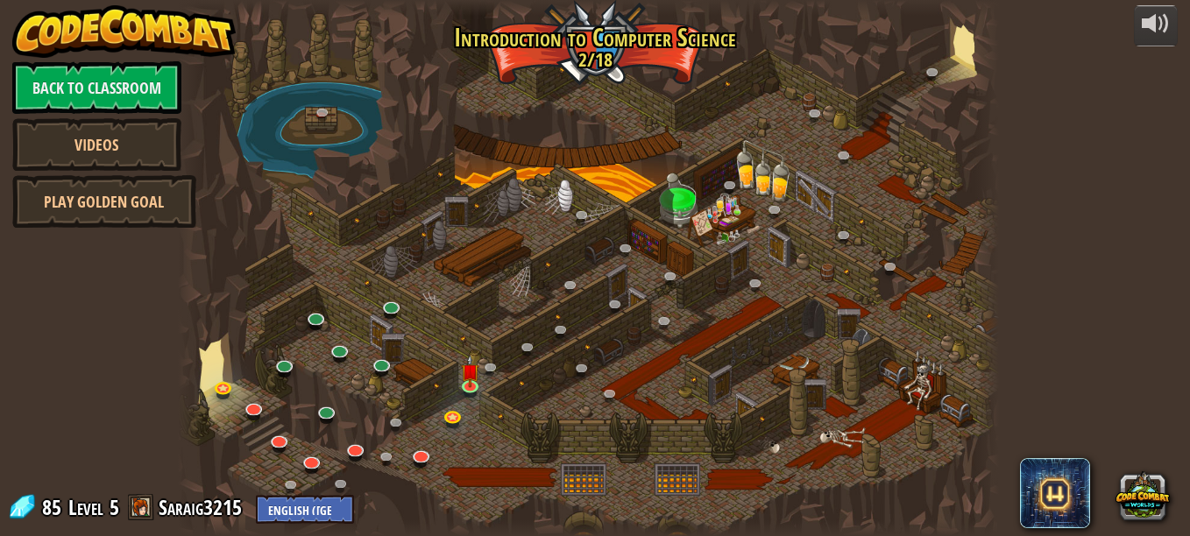
click at [608, 67] on div at bounding box center [588, 268] width 820 height 536
click at [156, 67] on link "Back to Classroom" at bounding box center [96, 87] width 169 height 53
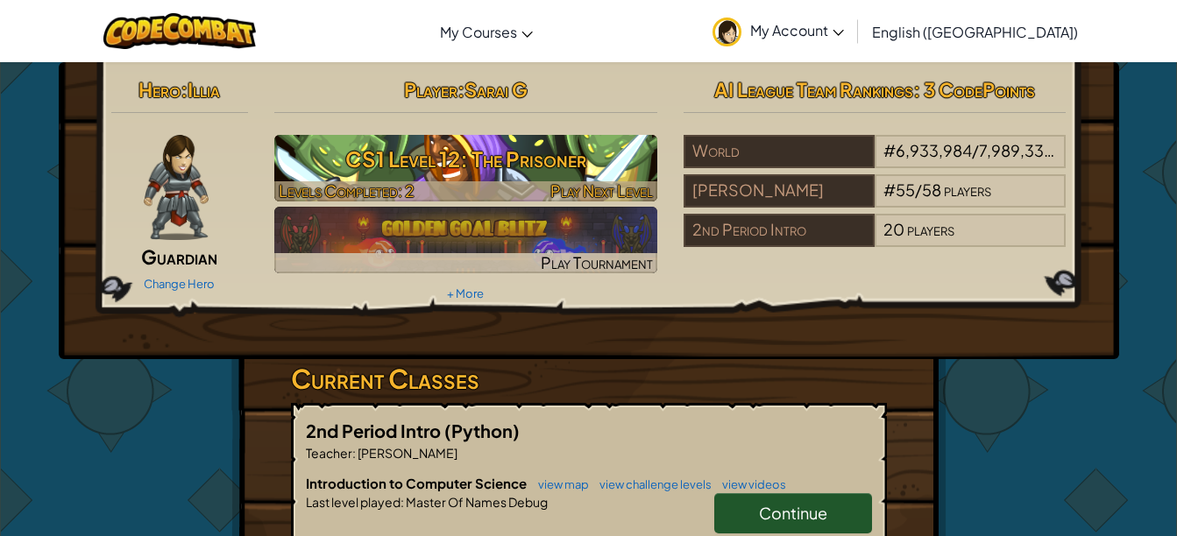
click at [598, 145] on h3 "CS1 Level 12: The Prisoner" at bounding box center [465, 158] width 383 height 39
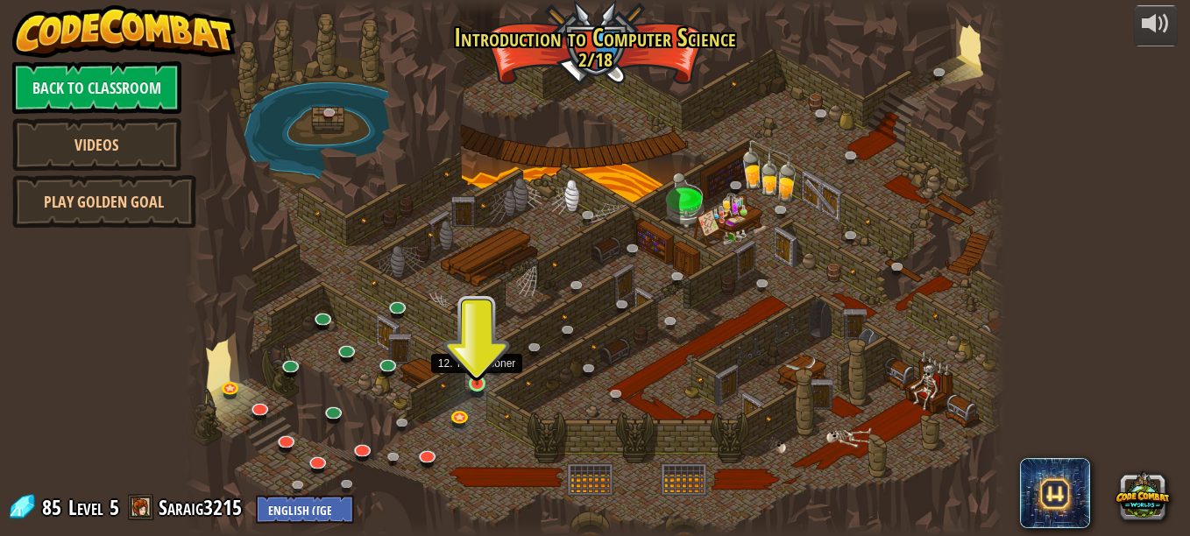
click at [472, 376] on img at bounding box center [477, 364] width 19 height 44
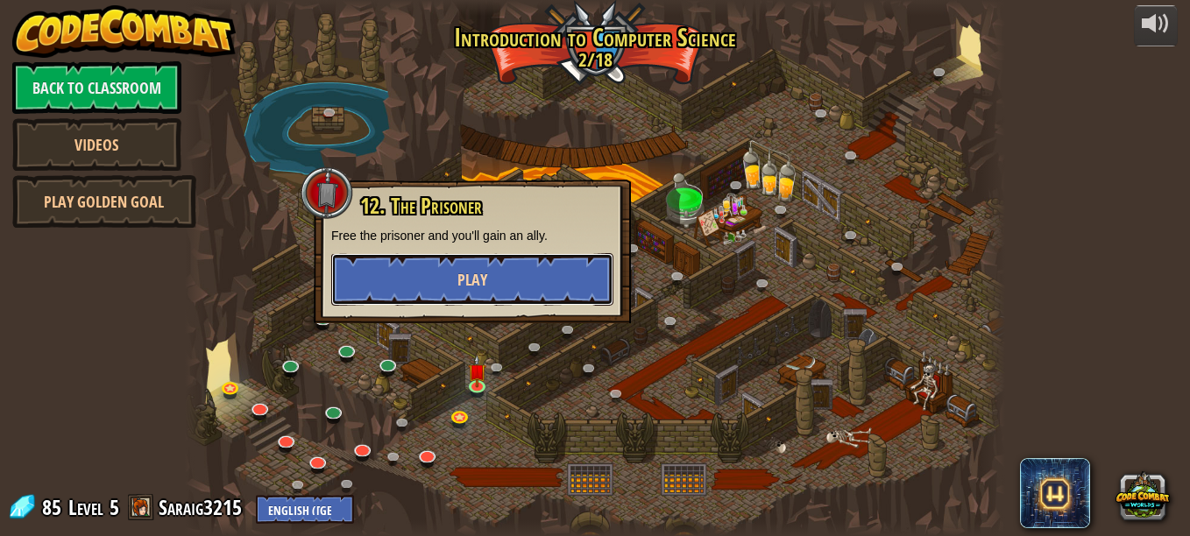
click at [507, 278] on button "Play" at bounding box center [472, 279] width 282 height 53
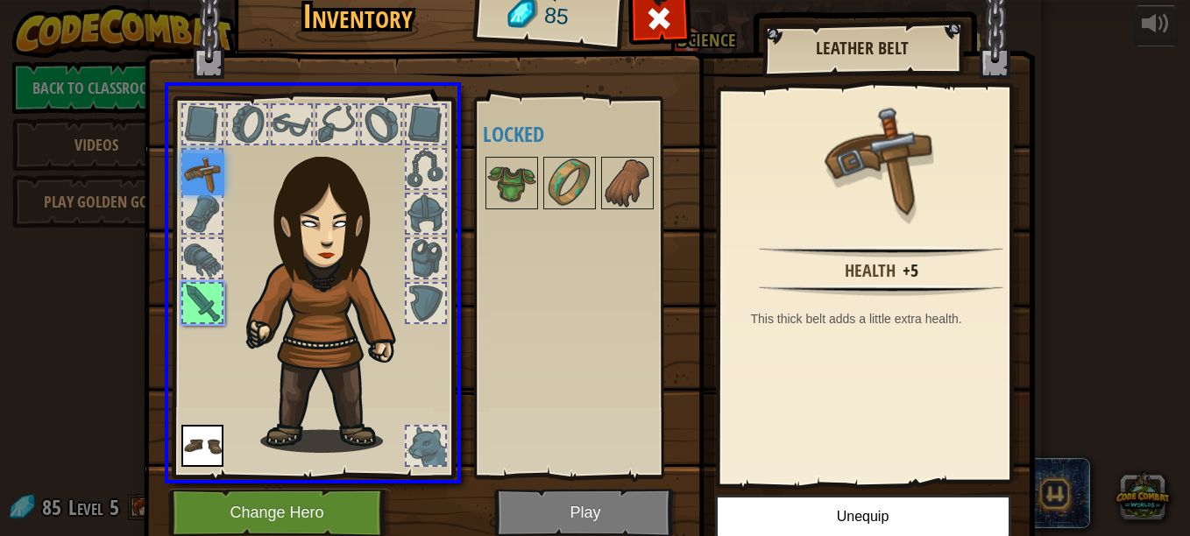
drag, startPoint x: 200, startPoint y: 171, endPoint x: 209, endPoint y: 188, distance: 18.8
click at [209, 188] on img at bounding box center [203, 174] width 42 height 42
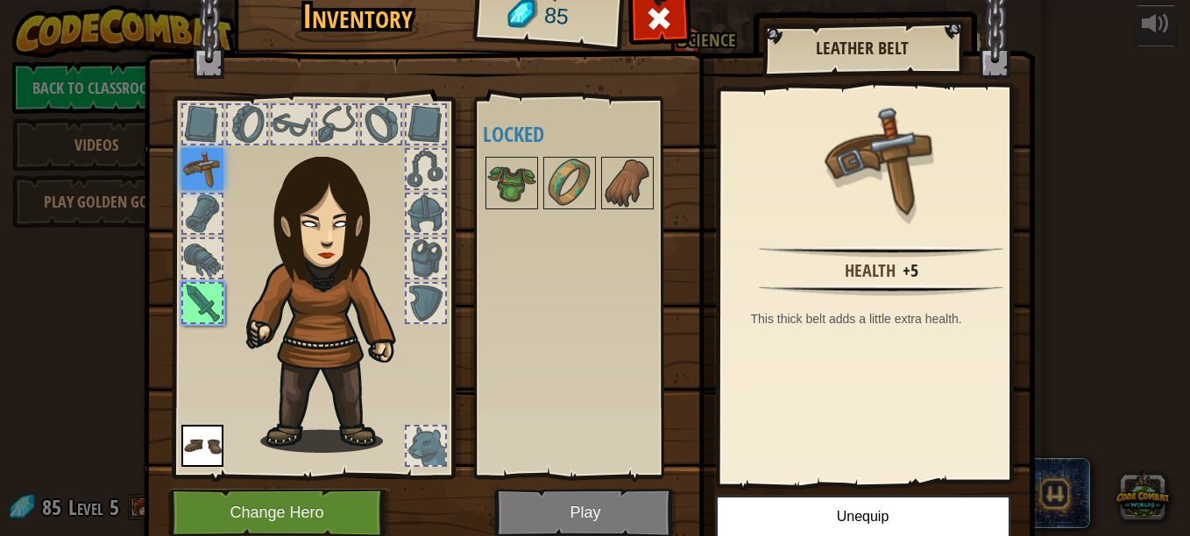
click at [204, 302] on div at bounding box center [202, 303] width 39 height 39
click at [202, 434] on img at bounding box center [202, 446] width 42 height 42
click at [209, 511] on button "Change Hero" at bounding box center [279, 513] width 223 height 48
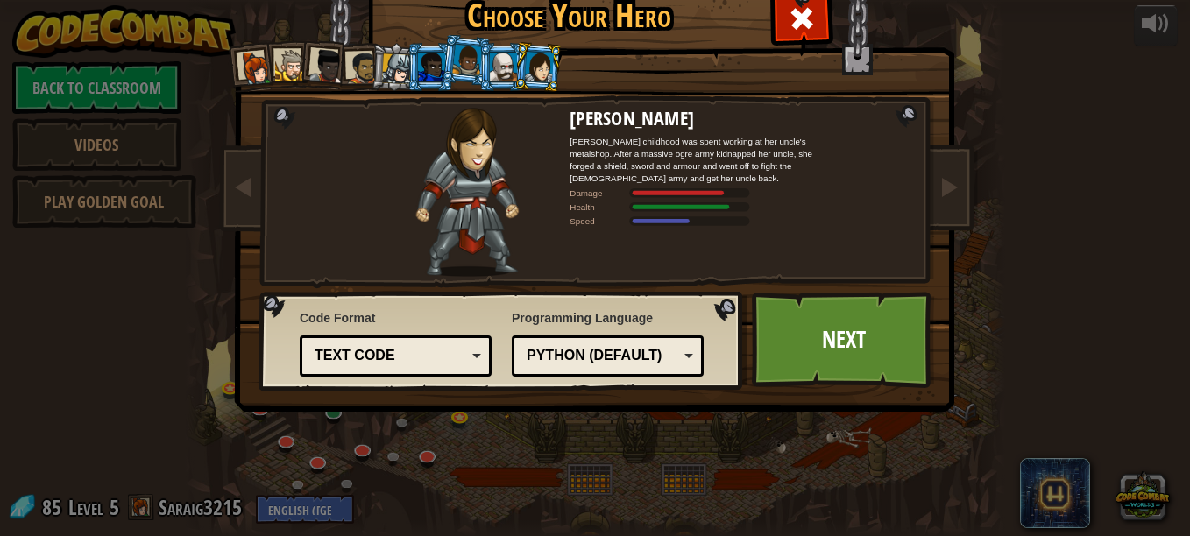
click at [247, 60] on div at bounding box center [255, 68] width 35 height 35
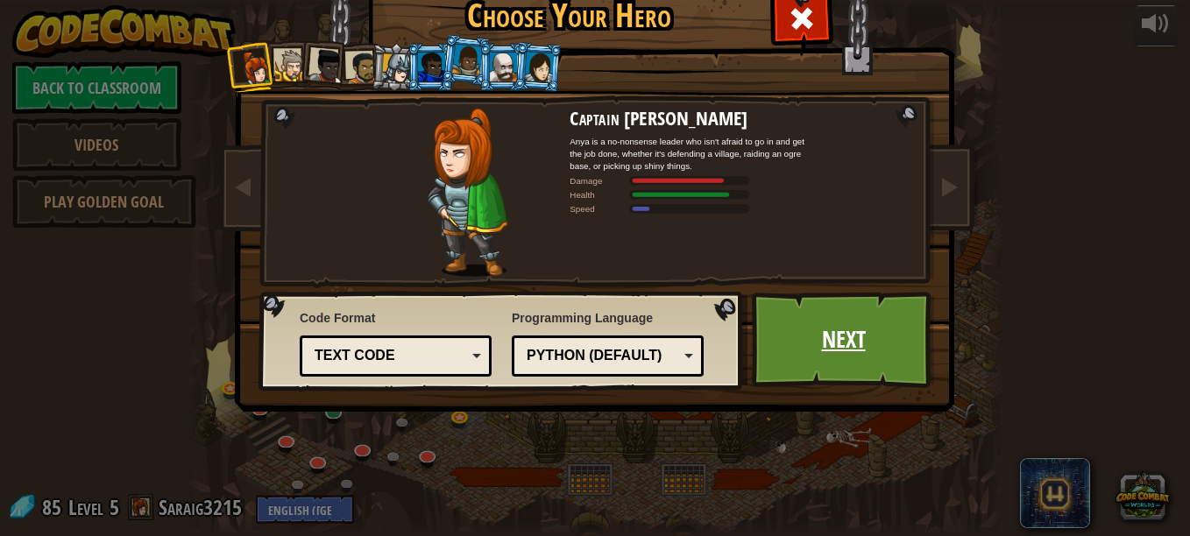
click at [811, 319] on link "Next" at bounding box center [843, 340] width 183 height 96
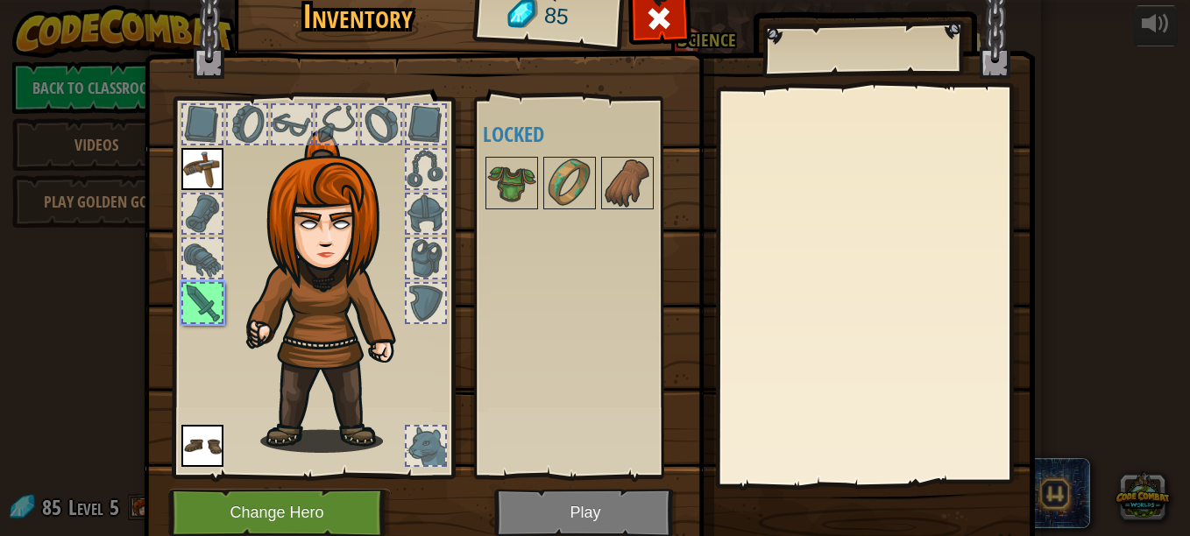
click at [559, 519] on img at bounding box center [589, 237] width 891 height 636
click at [187, 310] on div at bounding box center [202, 303] width 39 height 39
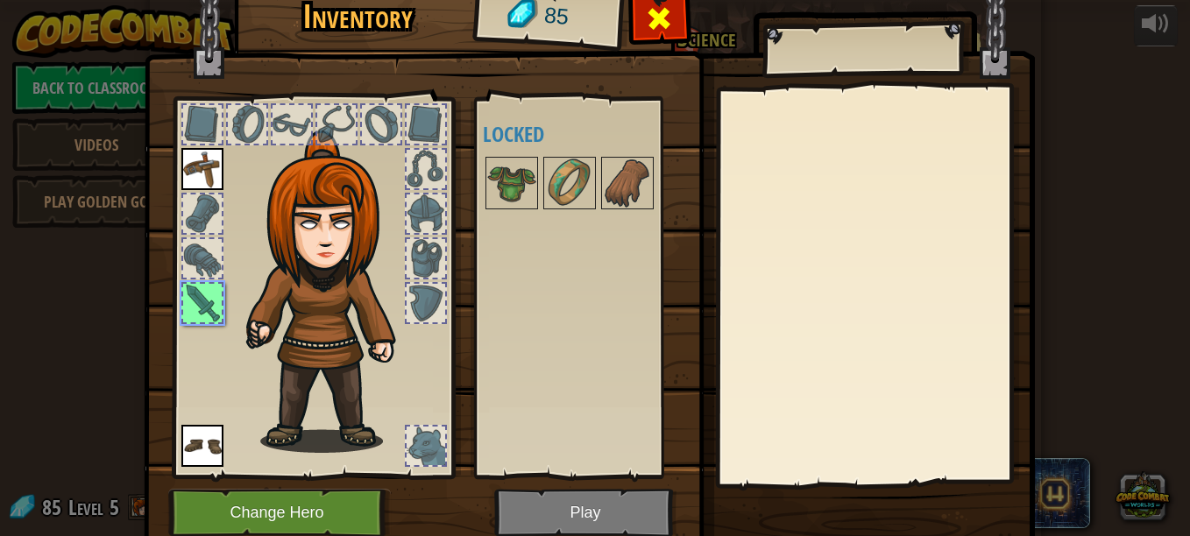
click at [652, 23] on span at bounding box center [659, 18] width 28 height 28
